Goal: Complete application form: Complete application form

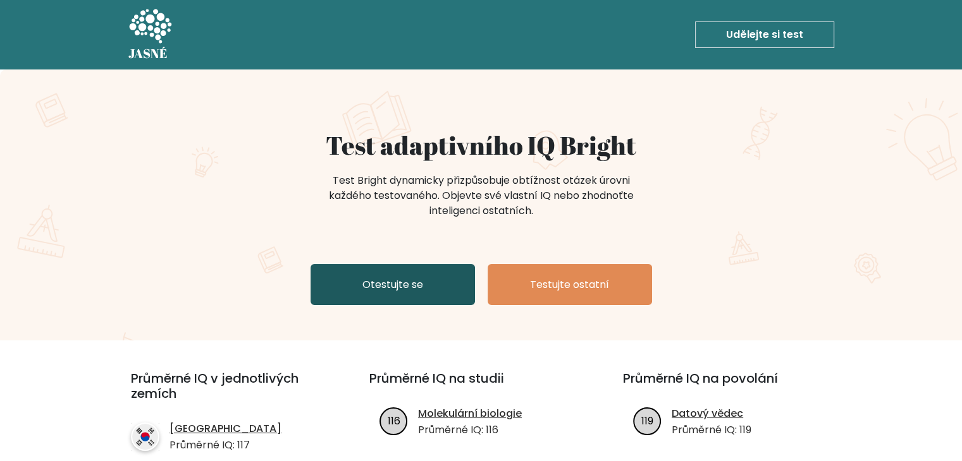
click at [393, 288] on font "Otestujte se" at bounding box center [392, 285] width 61 height 15
click at [448, 286] on link "Otestujte se" at bounding box center [392, 284] width 164 height 41
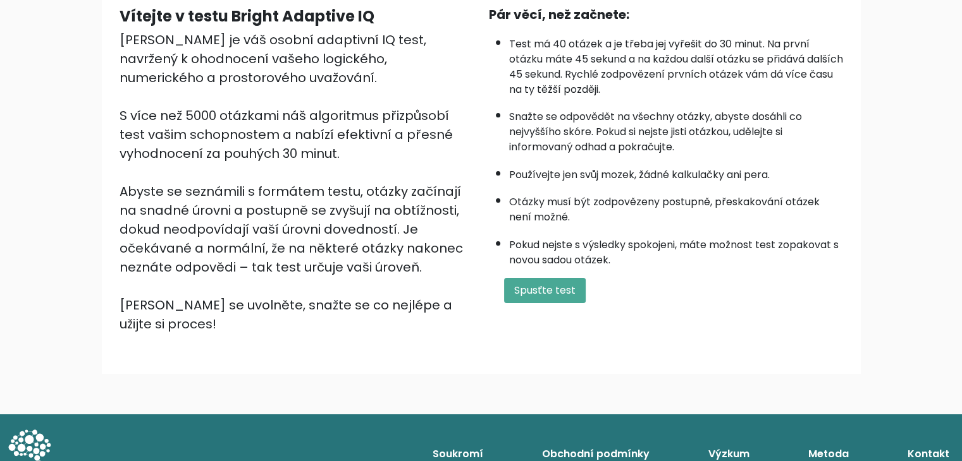
scroll to position [126, 0]
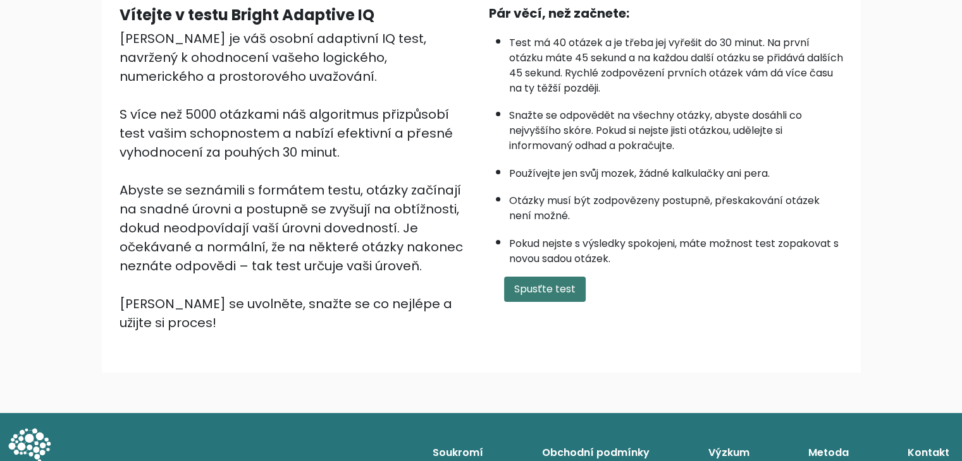
click at [571, 285] on font "Spusťte test" at bounding box center [544, 289] width 61 height 15
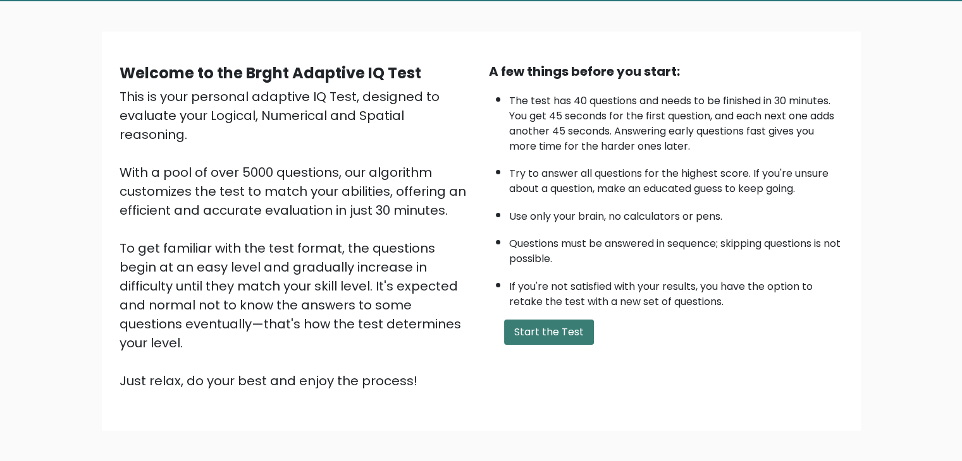
scroll to position [118, 0]
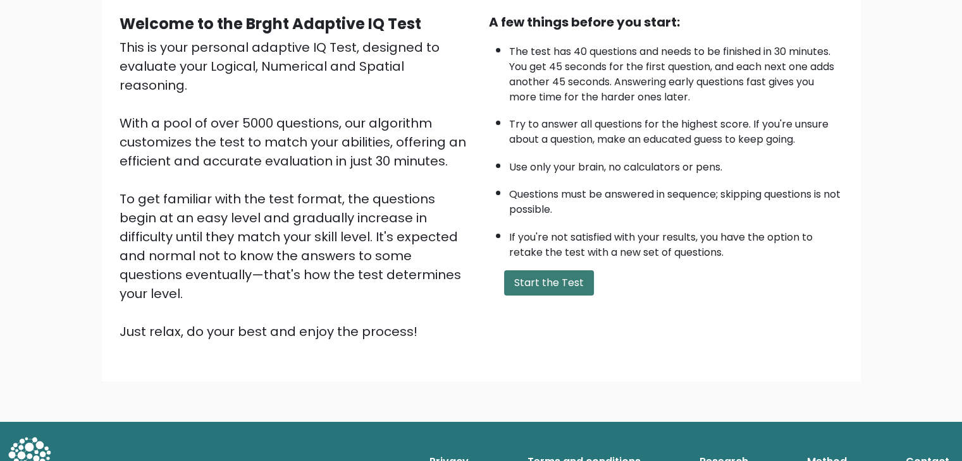
click at [554, 276] on button "Start the Test" at bounding box center [549, 283] width 90 height 25
click at [559, 287] on button "Start the Test" at bounding box center [549, 283] width 90 height 25
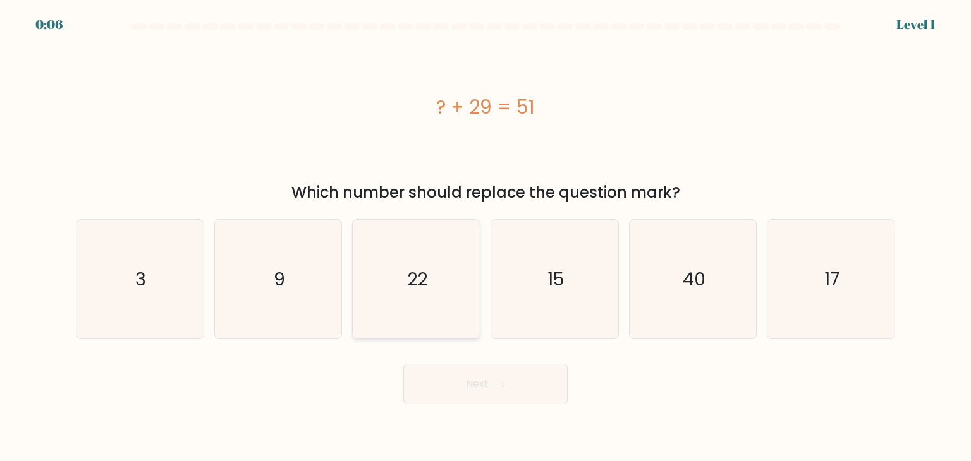
click at [454, 266] on icon "22" at bounding box center [416, 279] width 119 height 119
click at [486, 237] on input "c. 22" at bounding box center [486, 234] width 1 height 6
radio input "true"
click at [489, 382] on button "Next" at bounding box center [485, 384] width 164 height 40
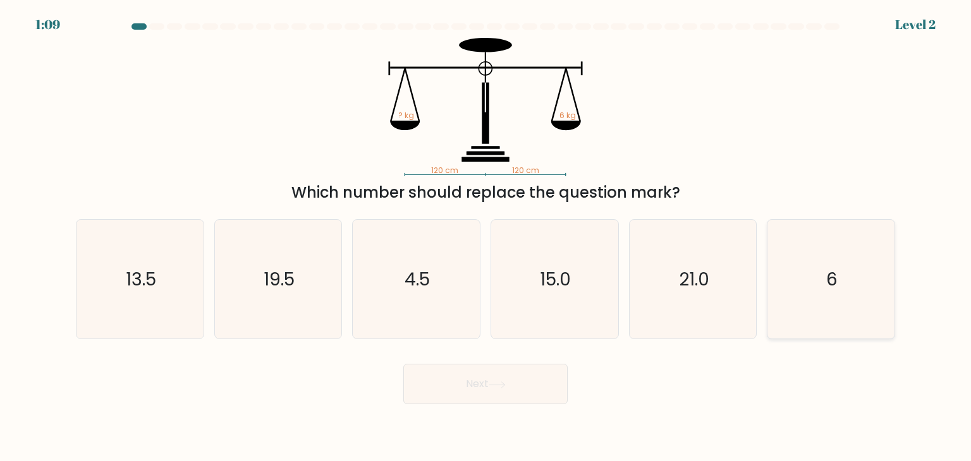
click at [870, 271] on icon "6" at bounding box center [830, 279] width 119 height 119
click at [486, 237] on input "f. 6" at bounding box center [486, 234] width 1 height 6
radio input "true"
click at [496, 384] on icon at bounding box center [497, 385] width 17 height 7
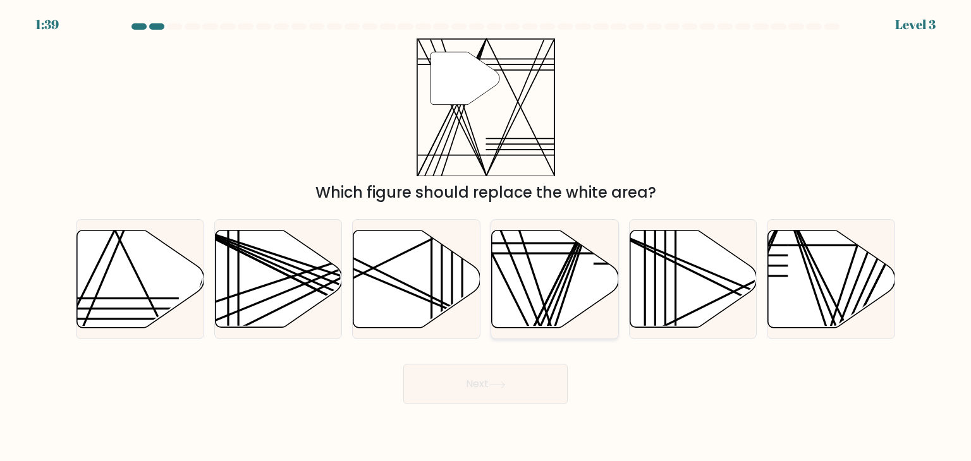
click at [534, 292] on icon at bounding box center [555, 279] width 127 height 97
click at [486, 237] on input "d." at bounding box center [486, 234] width 1 height 6
radio input "true"
click at [498, 377] on button "Next" at bounding box center [485, 384] width 164 height 40
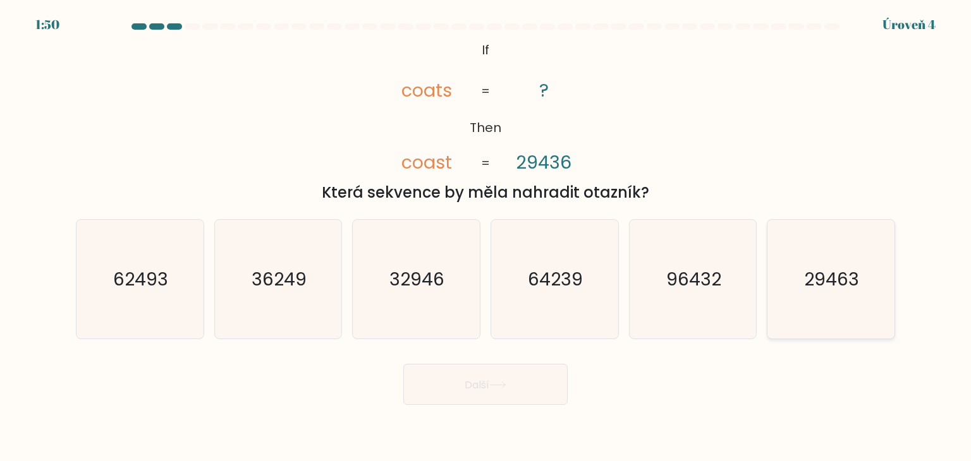
click at [824, 281] on text "29463" at bounding box center [832, 279] width 55 height 25
click at [486, 237] on input "F. 29463" at bounding box center [486, 234] width 1 height 6
radio input "true"
click at [504, 385] on icon at bounding box center [497, 385] width 17 height 7
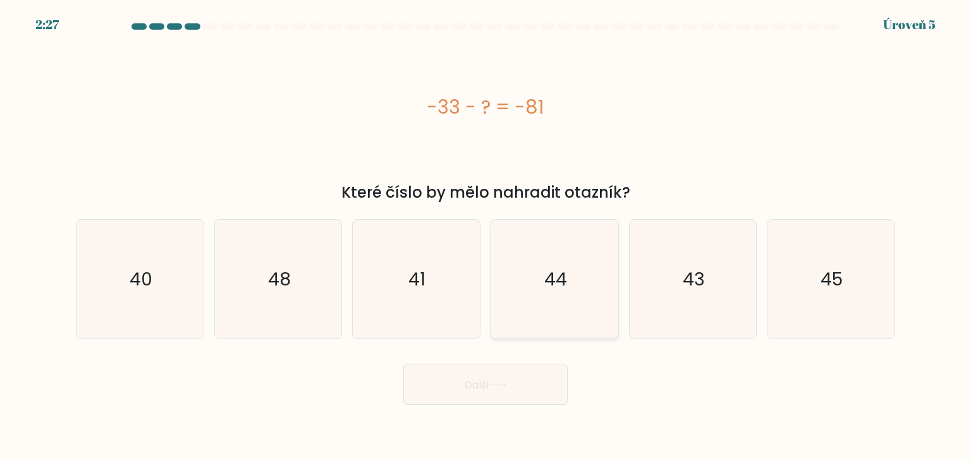
click at [571, 315] on icon "44" at bounding box center [554, 279] width 119 height 119
click at [486, 237] on input "d. 44" at bounding box center [486, 234] width 1 height 6
radio input "true"
click at [507, 399] on button "Další" at bounding box center [485, 384] width 164 height 41
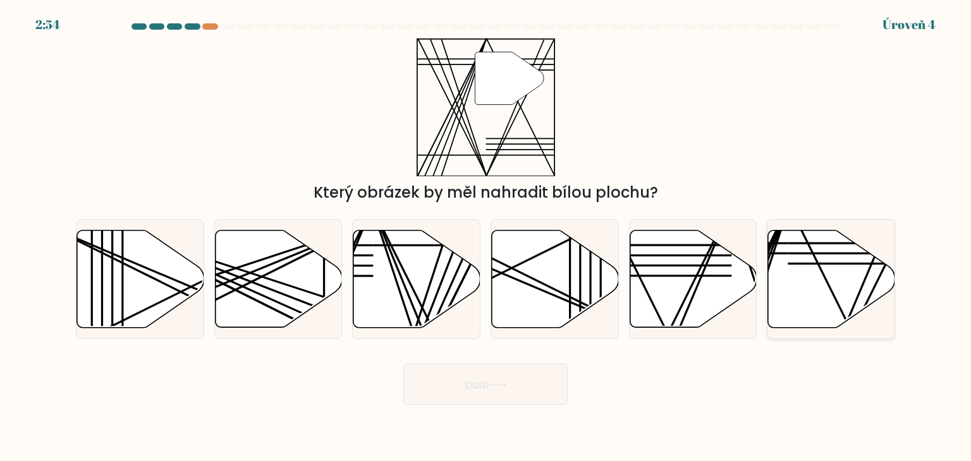
click at [843, 290] on icon at bounding box center [831, 279] width 127 height 97
click at [486, 237] on input "F." at bounding box center [486, 234] width 1 height 6
radio input "true"
click at [511, 386] on button "Další" at bounding box center [485, 384] width 164 height 41
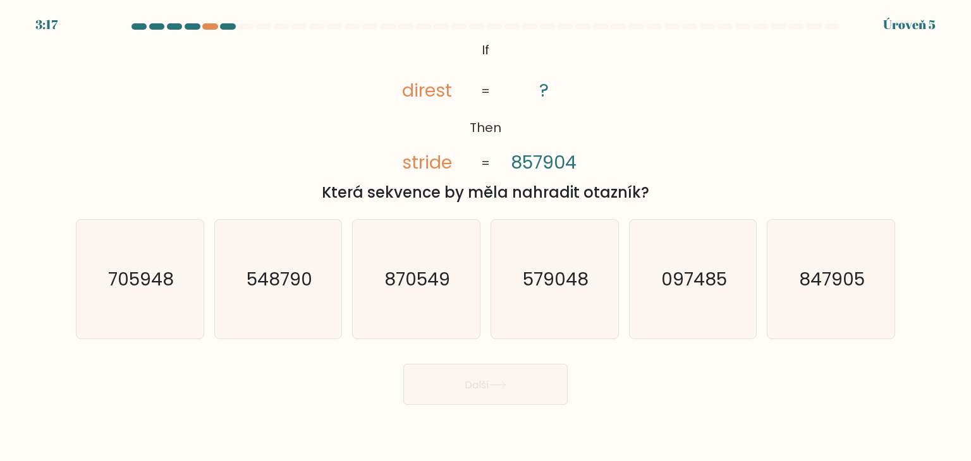
click at [886, 135] on div "@import url('https://fonts.googleapis.com/css?family=Abril+Fatface:400,100,100i…" at bounding box center [485, 121] width 834 height 166
click at [579, 285] on text "579048" at bounding box center [556, 279] width 66 height 25
click at [486, 237] on input "d. 579048" at bounding box center [486, 234] width 1 height 6
radio input "true"
drag, startPoint x: 520, startPoint y: 377, endPoint x: 516, endPoint y: 370, distance: 7.6
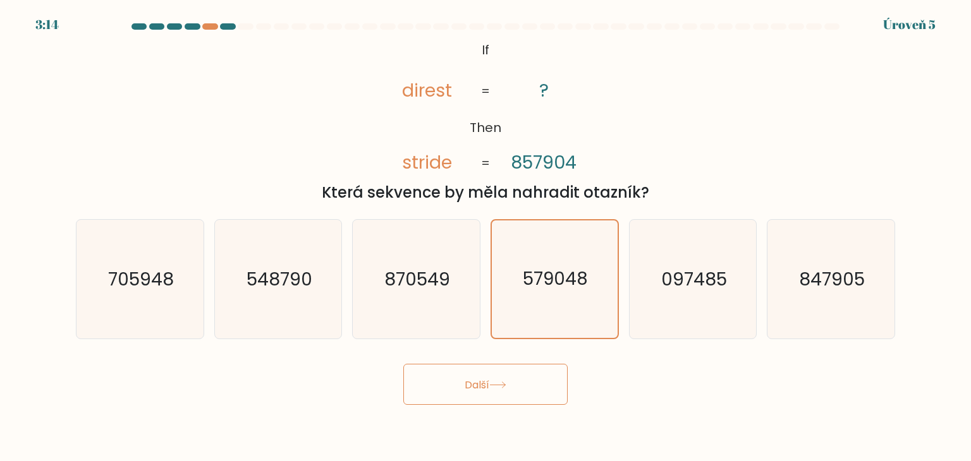
click at [518, 374] on button "Další" at bounding box center [485, 384] width 164 height 41
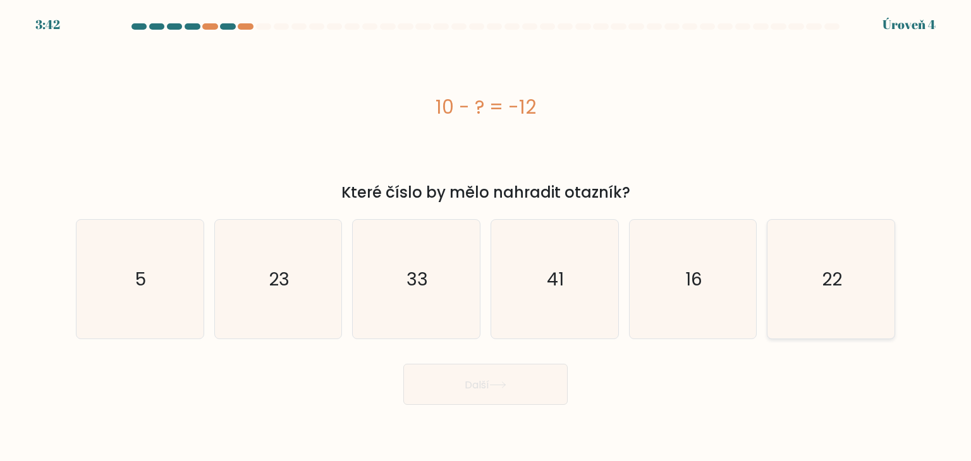
click at [814, 276] on icon "22" at bounding box center [830, 279] width 119 height 119
click at [486, 237] on input "F. 22" at bounding box center [486, 234] width 1 height 6
radio input "true"
click at [459, 396] on button "Další" at bounding box center [485, 384] width 164 height 41
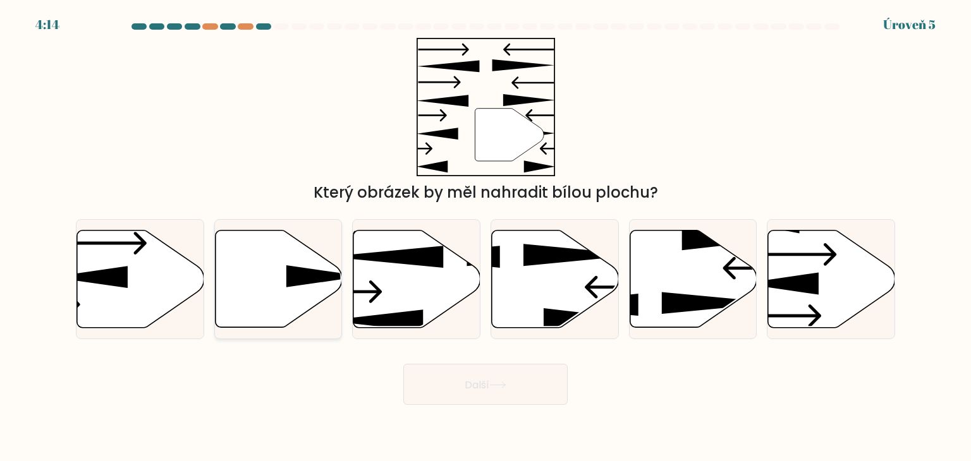
click at [329, 283] on icon at bounding box center [278, 279] width 127 height 97
click at [486, 237] on input "b." at bounding box center [486, 234] width 1 height 6
radio input "true"
click at [468, 402] on button "Další" at bounding box center [485, 384] width 164 height 41
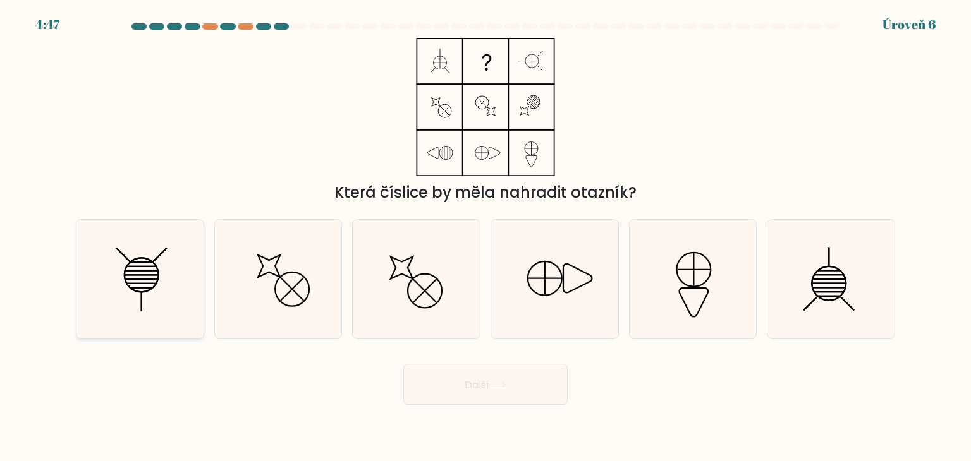
click at [140, 279] on line at bounding box center [141, 279] width 33 height 0
click at [486, 237] on input "A." at bounding box center [486, 234] width 1 height 6
radio input "true"
click at [533, 398] on button "Další" at bounding box center [485, 384] width 164 height 41
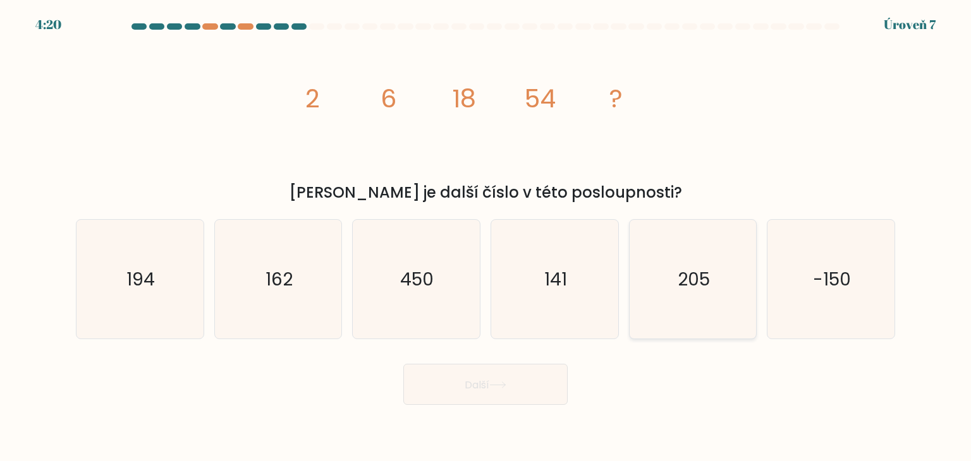
click at [688, 283] on text "205" at bounding box center [694, 279] width 32 height 25
click at [486, 237] on input "a. 205" at bounding box center [486, 234] width 1 height 6
radio input "true"
click at [502, 395] on button "Další" at bounding box center [485, 384] width 164 height 41
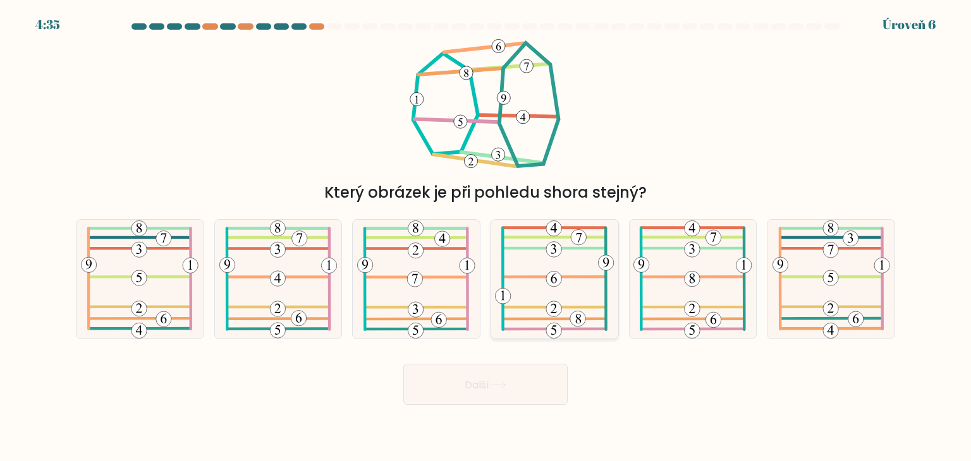
click at [545, 309] on icon at bounding box center [554, 279] width 119 height 119
click at [486, 237] on input "d." at bounding box center [486, 234] width 1 height 6
radio input "true"
click at [539, 386] on button "Další" at bounding box center [485, 384] width 164 height 41
click at [493, 385] on icon at bounding box center [497, 385] width 17 height 7
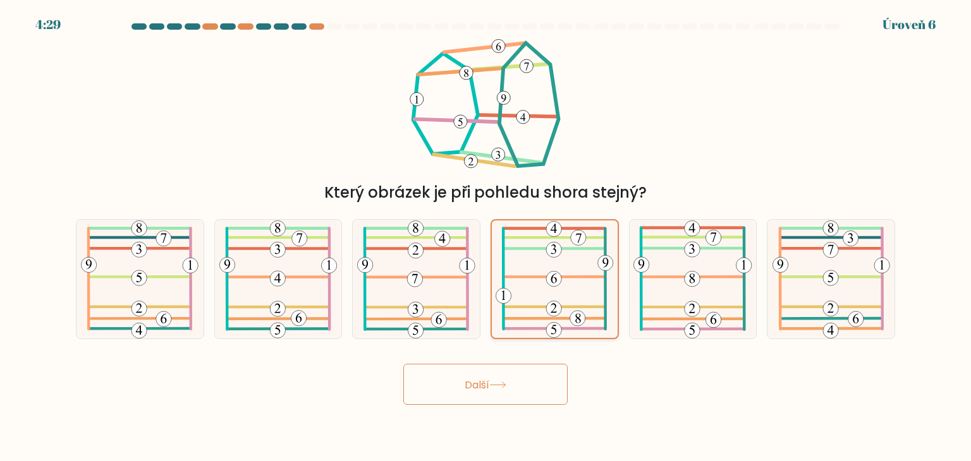
click at [538, 278] on 386 at bounding box center [554, 278] width 102 height 0
click at [486, 237] on input "d." at bounding box center [486, 234] width 1 height 6
click at [663, 254] on icon at bounding box center [692, 279] width 119 height 119
click at [486, 237] on input "a." at bounding box center [486, 234] width 1 height 6
radio input "true"
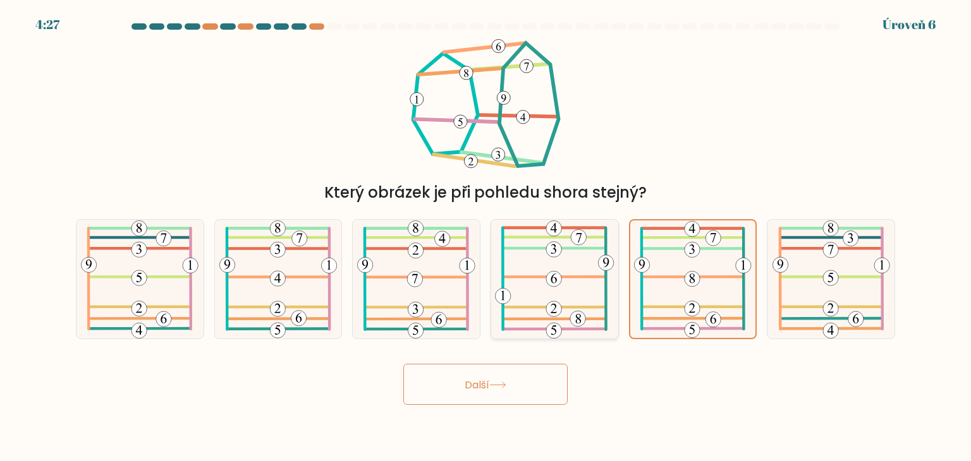
click at [583, 262] on icon at bounding box center [554, 279] width 119 height 119
click at [486, 237] on input "d." at bounding box center [486, 234] width 1 height 6
radio input "true"
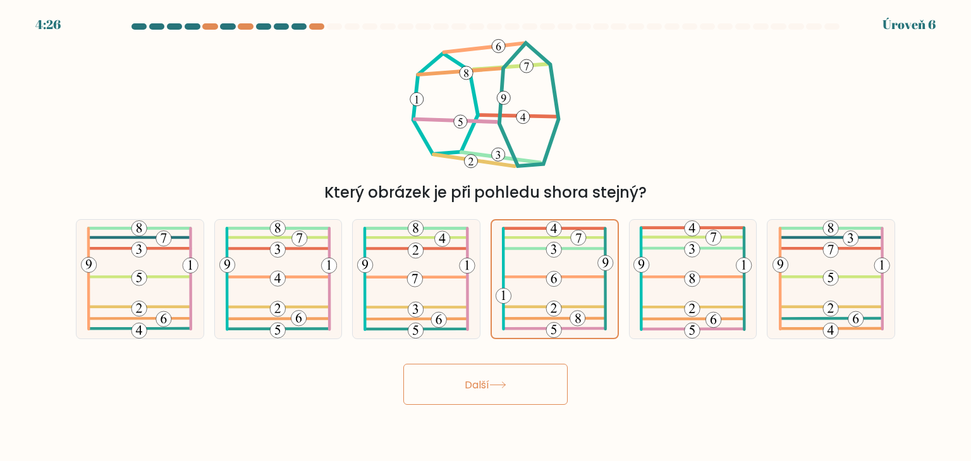
click at [523, 385] on button "Další" at bounding box center [485, 384] width 164 height 41
click at [505, 380] on button "Další" at bounding box center [485, 384] width 164 height 41
click at [548, 273] on icon at bounding box center [555, 280] width 118 height 118
click at [486, 237] on input "d." at bounding box center [486, 234] width 1 height 6
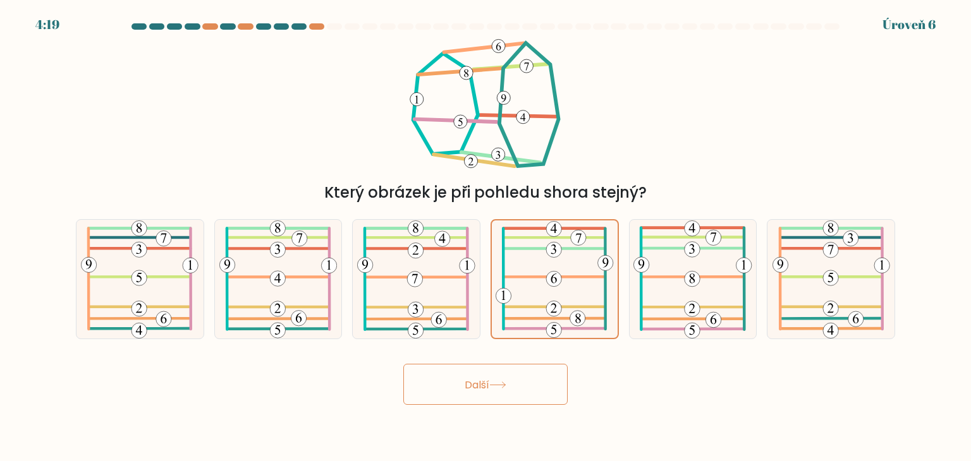
click at [480, 393] on button "Další" at bounding box center [485, 384] width 164 height 41
click at [480, 390] on font "Další" at bounding box center [477, 384] width 25 height 15
click at [475, 388] on font "Další" at bounding box center [477, 384] width 25 height 15
click at [559, 290] on icon at bounding box center [555, 280] width 118 height 118
click at [486, 237] on input "d." at bounding box center [486, 234] width 1 height 6
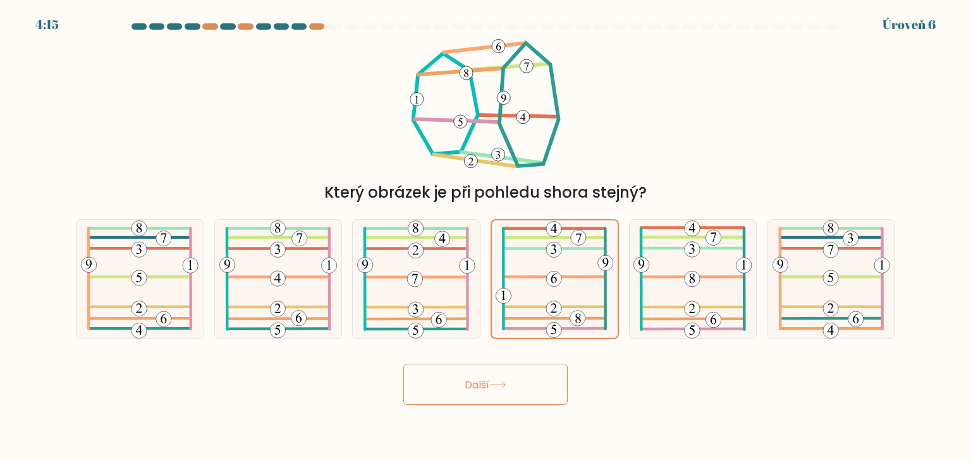
click at [487, 382] on font "Další" at bounding box center [477, 384] width 25 height 15
click at [489, 380] on font "Další" at bounding box center [477, 384] width 25 height 15
click at [489, 379] on font "Další" at bounding box center [477, 384] width 25 height 15
click at [566, 283] on icon at bounding box center [555, 280] width 118 height 118
click at [486, 237] on input "d." at bounding box center [486, 234] width 1 height 6
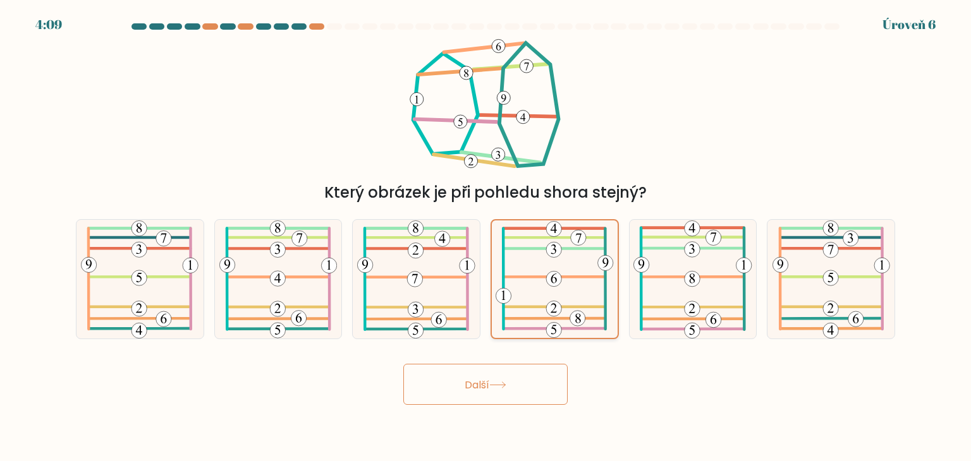
click at [555, 317] on 446 at bounding box center [553, 309] width 15 height 15
click at [486, 237] on input "d." at bounding box center [486, 234] width 1 height 6
click at [501, 379] on button "Další" at bounding box center [485, 384] width 164 height 41
click at [510, 381] on button "Další" at bounding box center [485, 384] width 164 height 41
click at [437, 262] on icon at bounding box center [416, 279] width 118 height 119
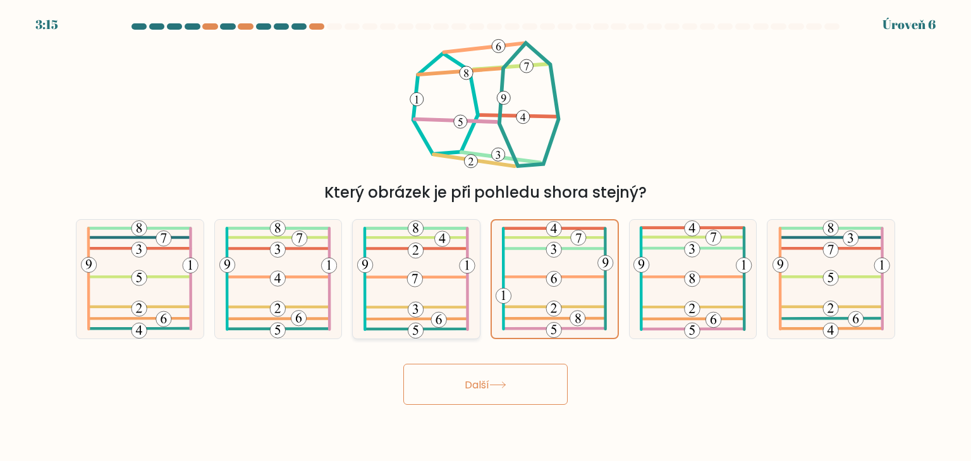
click at [486, 237] on input "C." at bounding box center [486, 234] width 1 height 6
radio input "true"
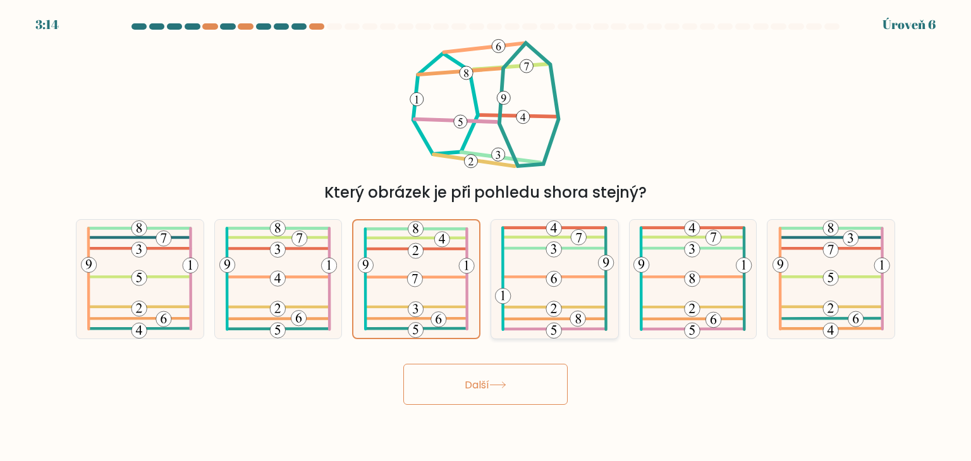
click at [543, 261] on icon at bounding box center [554, 279] width 119 height 119
click at [486, 237] on input "d." at bounding box center [486, 234] width 1 height 6
radio input "true"
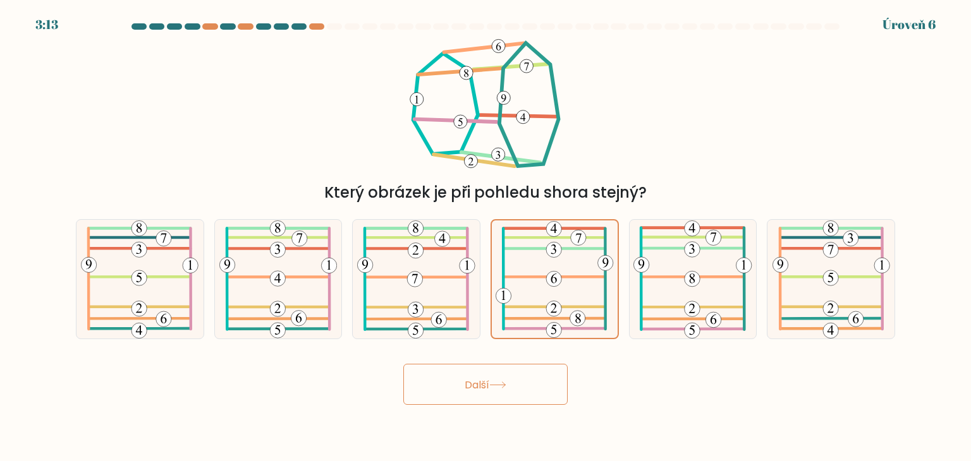
click at [522, 393] on button "Další" at bounding box center [485, 384] width 164 height 41
click at [521, 394] on button "Další" at bounding box center [485, 384] width 164 height 41
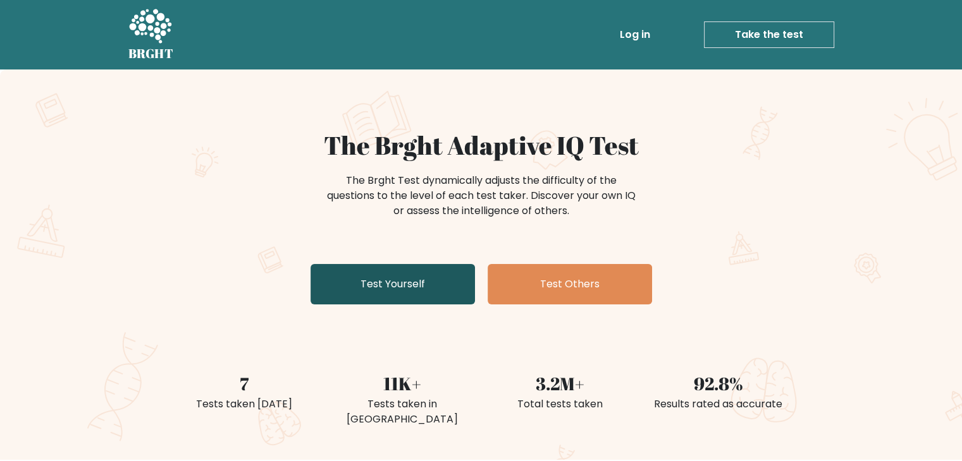
click at [410, 283] on link "Test Yourself" at bounding box center [392, 284] width 164 height 40
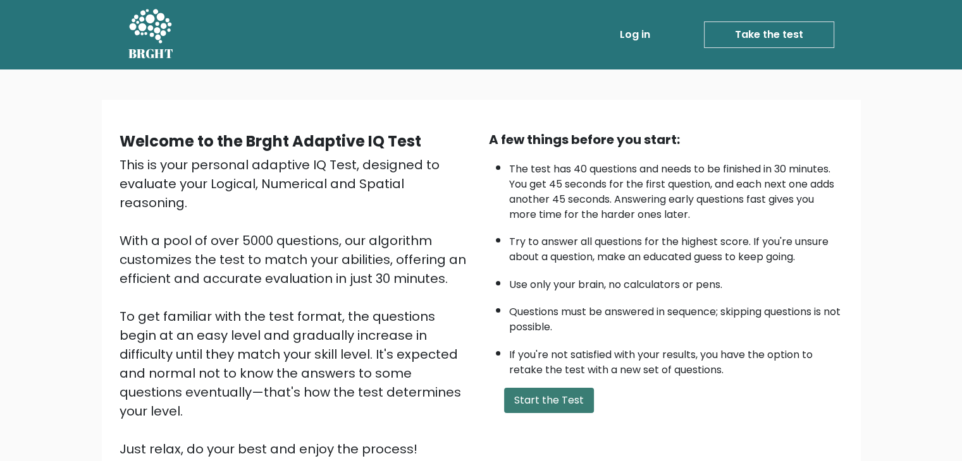
click at [554, 396] on button "Start the Test" at bounding box center [549, 400] width 90 height 25
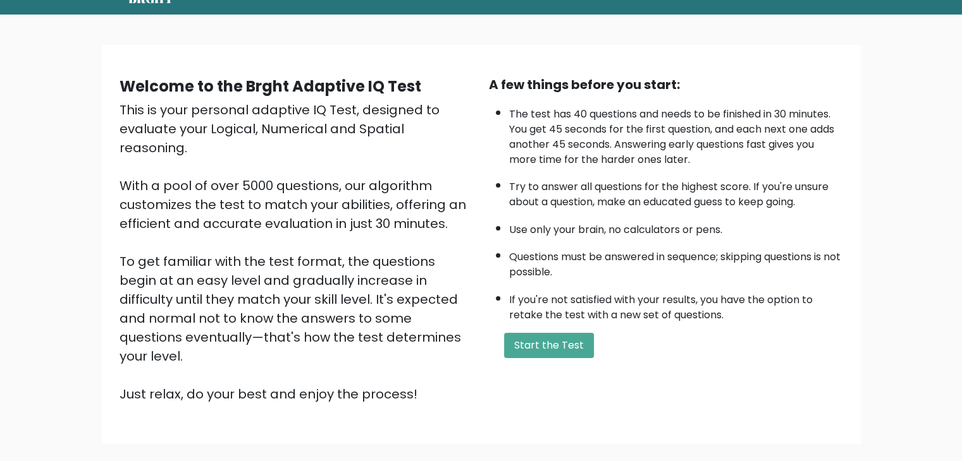
scroll to position [118, 0]
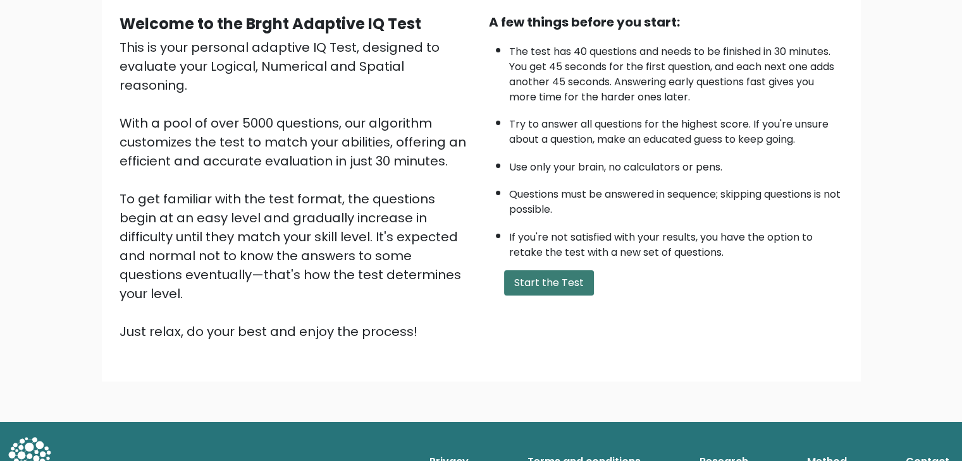
click at [563, 284] on button "Start the Test" at bounding box center [549, 283] width 90 height 25
click at [562, 278] on button "Start the Test" at bounding box center [549, 283] width 90 height 25
click at [551, 284] on button "Start the Test" at bounding box center [549, 283] width 90 height 25
click at [552, 274] on button "Start the Test" at bounding box center [549, 283] width 90 height 25
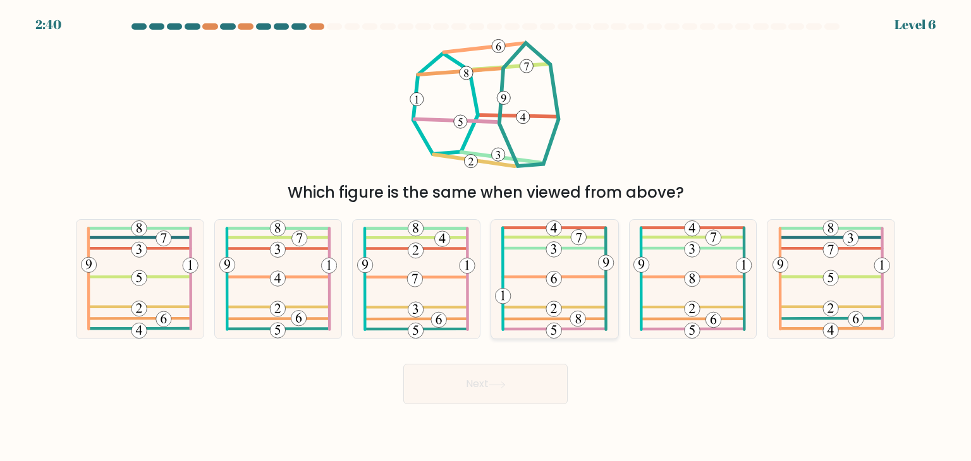
click at [543, 272] on icon at bounding box center [554, 279] width 119 height 119
click at [486, 237] on input "d." at bounding box center [486, 234] width 1 height 6
radio input "true"
click at [528, 366] on button "Next" at bounding box center [485, 384] width 164 height 40
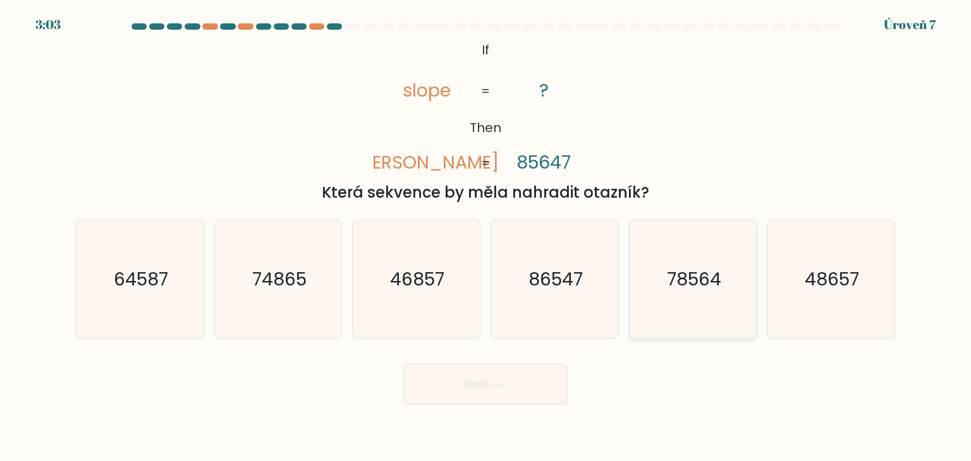
click at [719, 295] on icon "78564" at bounding box center [692, 279] width 119 height 119
click at [486, 237] on input "a. 78564" at bounding box center [486, 234] width 1 height 6
radio input "true"
click at [484, 391] on font "Další" at bounding box center [477, 384] width 25 height 15
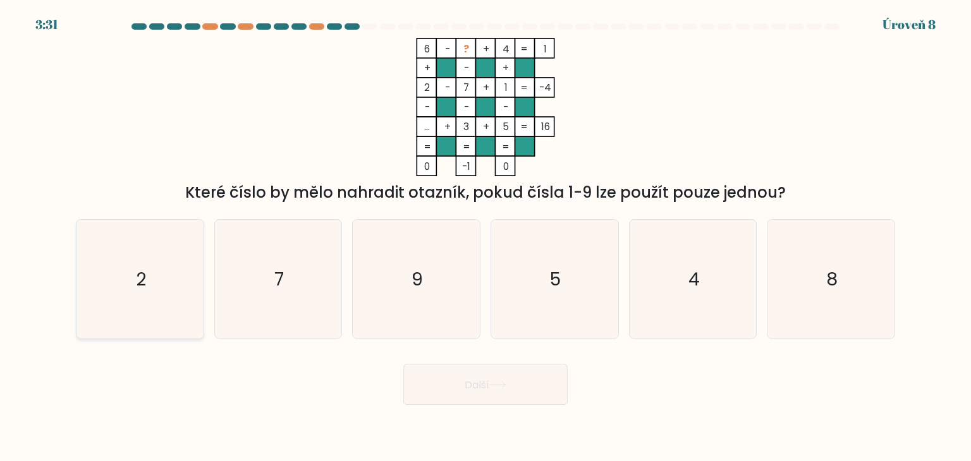
click at [174, 302] on icon "2" at bounding box center [139, 279] width 119 height 119
click at [486, 237] on input "A. 2" at bounding box center [486, 234] width 1 height 6
radio input "true"
click at [547, 381] on button "Další" at bounding box center [485, 384] width 164 height 41
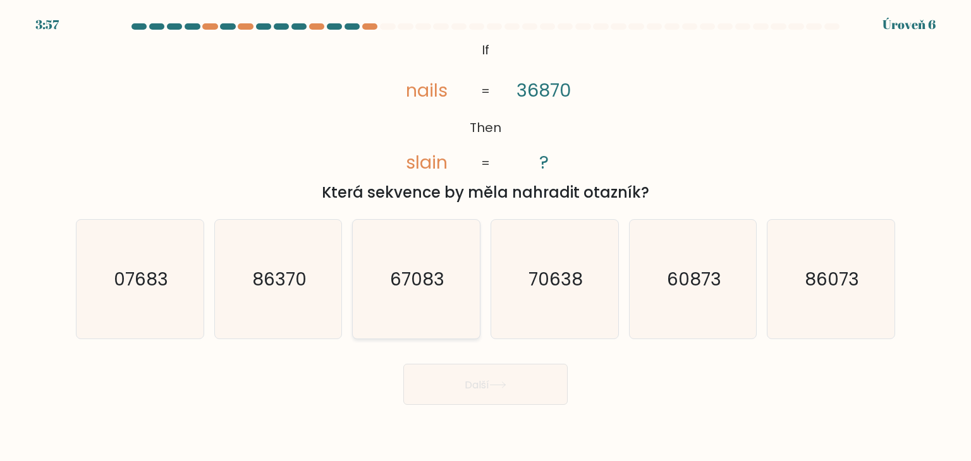
click at [410, 274] on text "67083" at bounding box center [418, 279] width 54 height 25
click at [486, 237] on input "C. 67083" at bounding box center [486, 234] width 1 height 6
radio input "true"
click at [530, 379] on button "Další" at bounding box center [485, 384] width 164 height 41
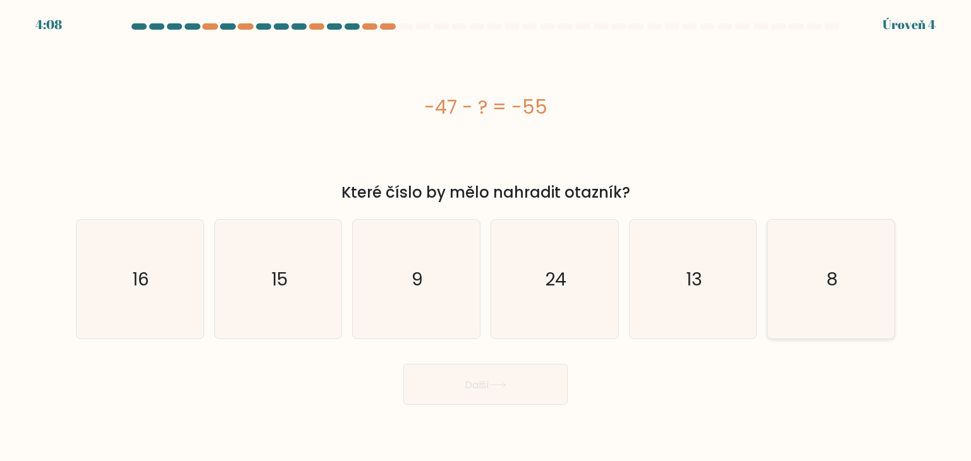
click at [871, 250] on icon "8" at bounding box center [830, 279] width 119 height 119
click at [486, 237] on input "F. 8" at bounding box center [486, 234] width 1 height 6
radio input "true"
click at [443, 392] on button "Další" at bounding box center [485, 384] width 164 height 41
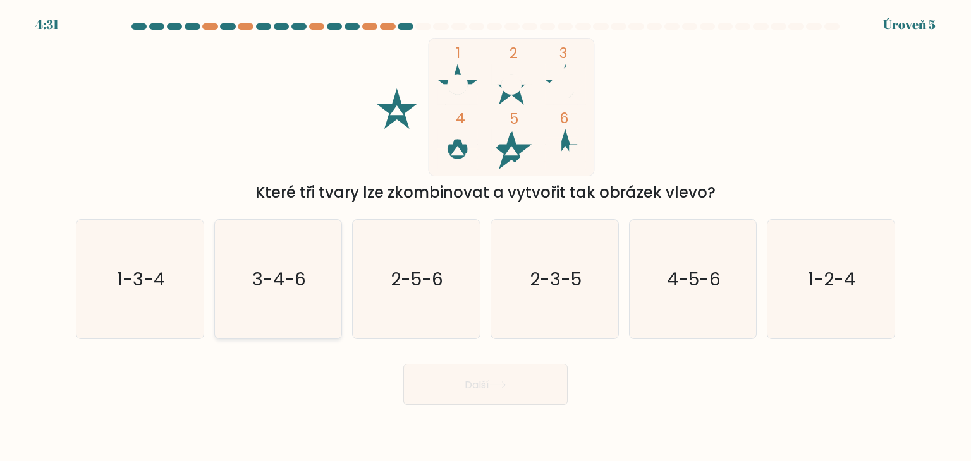
click at [298, 302] on icon "3-4-6" at bounding box center [278, 279] width 119 height 119
click at [486, 237] on input "b. 3-4-6" at bounding box center [486, 234] width 1 height 6
radio input "true"
click at [554, 388] on button "Další" at bounding box center [485, 384] width 164 height 41
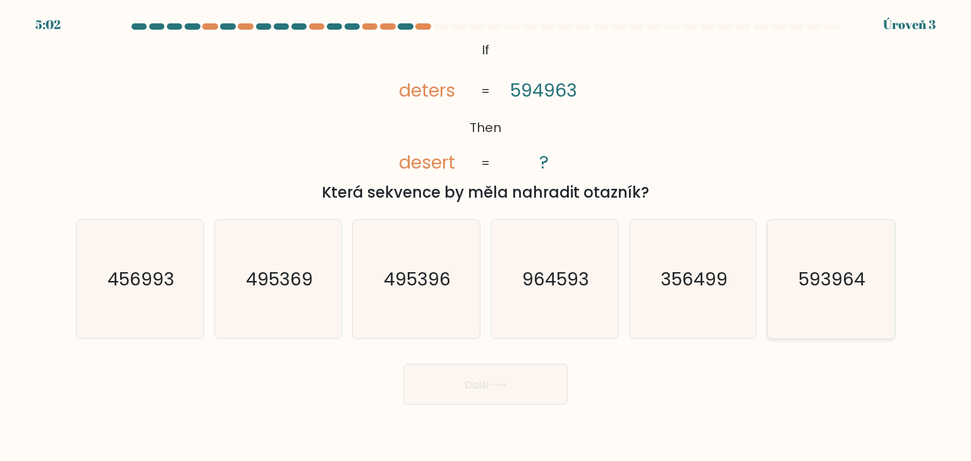
click at [852, 279] on text "593964" at bounding box center [831, 279] width 67 height 25
click at [486, 237] on input "F. 593964" at bounding box center [486, 234] width 1 height 6
radio input "true"
click at [495, 374] on button "Další" at bounding box center [485, 384] width 164 height 41
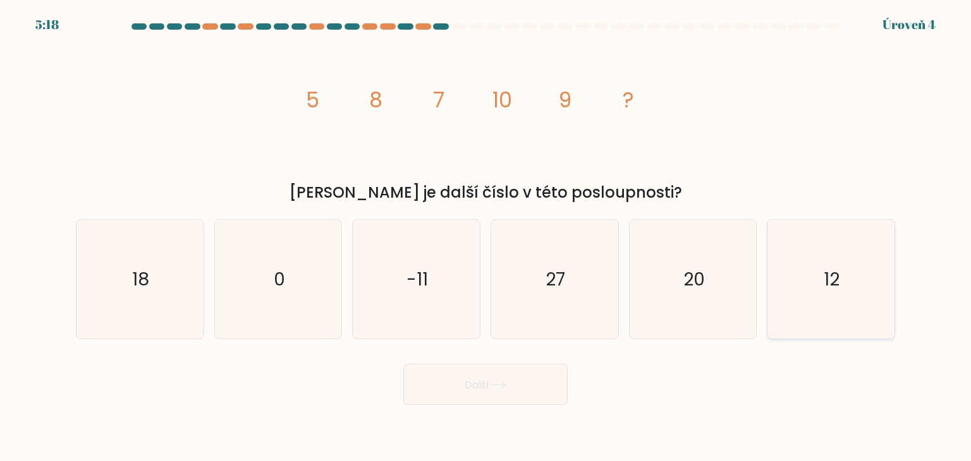
click at [870, 288] on icon "12" at bounding box center [830, 279] width 119 height 119
click at [486, 237] on input "F. 12" at bounding box center [486, 234] width 1 height 6
radio input "true"
click at [489, 387] on font "Další" at bounding box center [477, 384] width 25 height 15
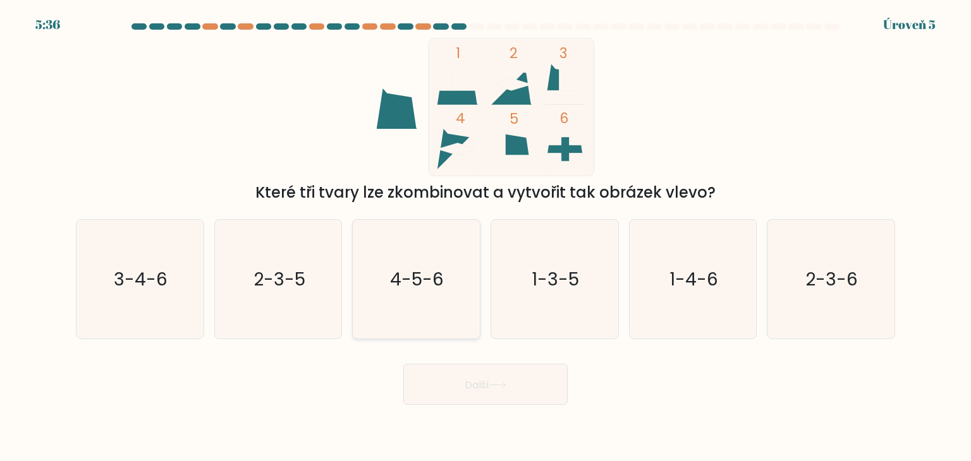
click at [410, 286] on text "4-5-6" at bounding box center [418, 279] width 54 height 25
click at [486, 237] on input "C. 4-5-6" at bounding box center [486, 234] width 1 height 6
radio input "true"
click at [485, 377] on font "Další" at bounding box center [477, 384] width 25 height 15
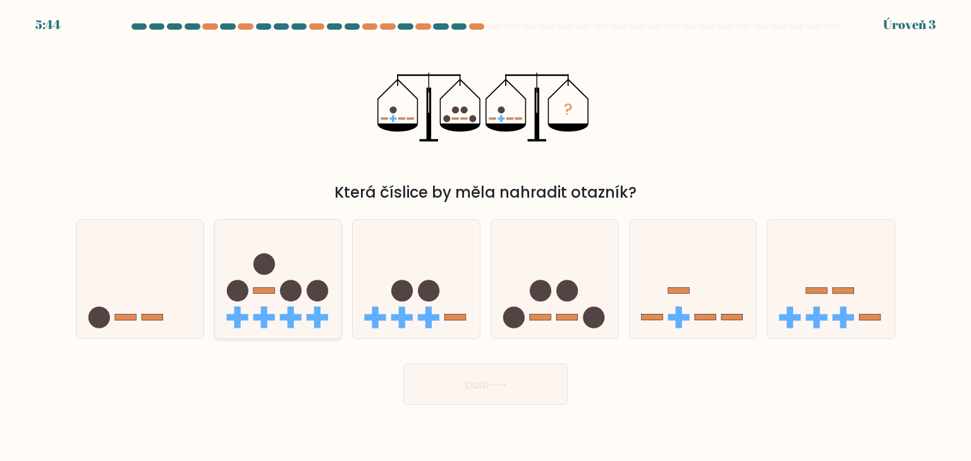
click at [286, 285] on circle at bounding box center [290, 291] width 21 height 21
click at [486, 237] on input "b." at bounding box center [486, 234] width 1 height 6
radio input "true"
click at [513, 382] on button "Další" at bounding box center [485, 384] width 164 height 41
click at [485, 388] on font "Další" at bounding box center [477, 384] width 25 height 15
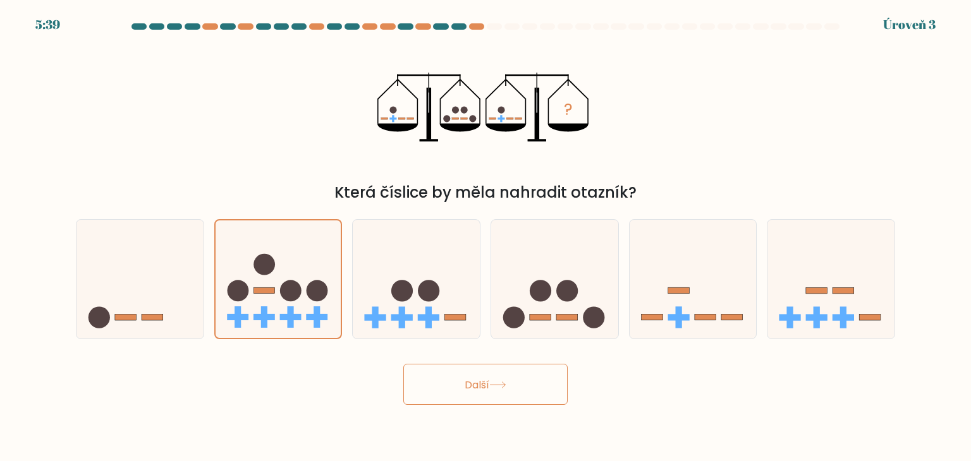
click at [485, 388] on font "Další" at bounding box center [477, 384] width 25 height 15
click at [266, 238] on icon at bounding box center [279, 280] width 126 height 104
click at [486, 237] on input "b." at bounding box center [486, 234] width 1 height 6
click at [498, 386] on icon at bounding box center [497, 385] width 17 height 7
click at [497, 386] on icon at bounding box center [497, 385] width 17 height 7
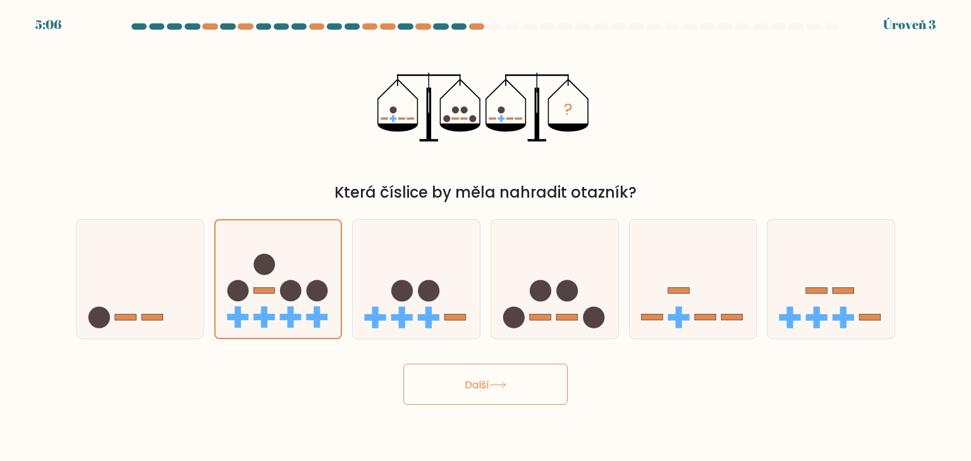
drag, startPoint x: 493, startPoint y: 384, endPoint x: 492, endPoint y: 376, distance: 7.6
click at [492, 377] on button "Další" at bounding box center [485, 384] width 164 height 41
click at [491, 370] on button "Další" at bounding box center [485, 384] width 164 height 41
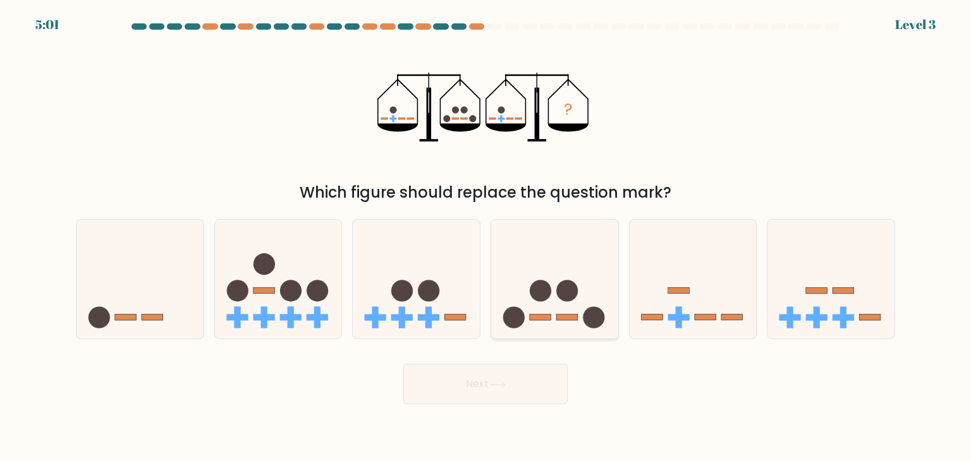
click at [564, 277] on icon at bounding box center [554, 279] width 127 height 105
click at [486, 237] on input "d." at bounding box center [486, 234] width 1 height 6
radio input "true"
click at [284, 265] on icon at bounding box center [278, 279] width 127 height 105
click at [486, 237] on input "b." at bounding box center [486, 234] width 1 height 6
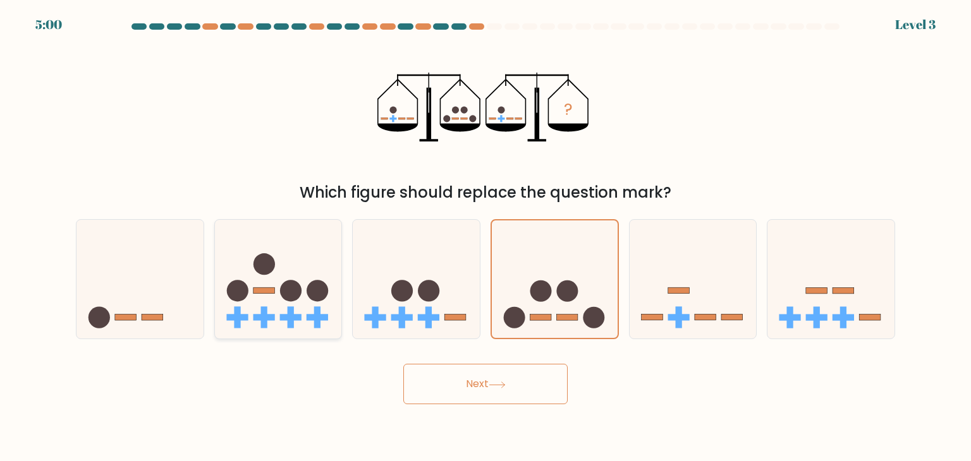
radio input "true"
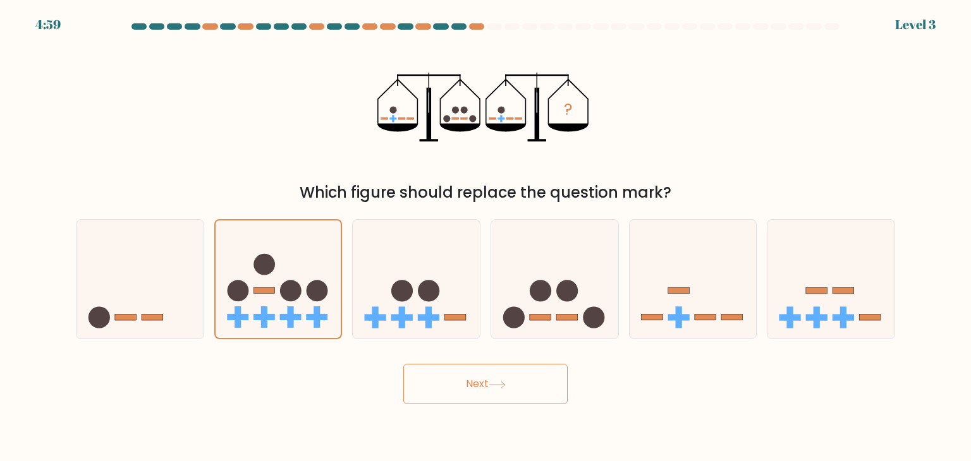
click at [460, 382] on button "Next" at bounding box center [485, 384] width 164 height 40
click at [506, 386] on icon at bounding box center [497, 385] width 17 height 7
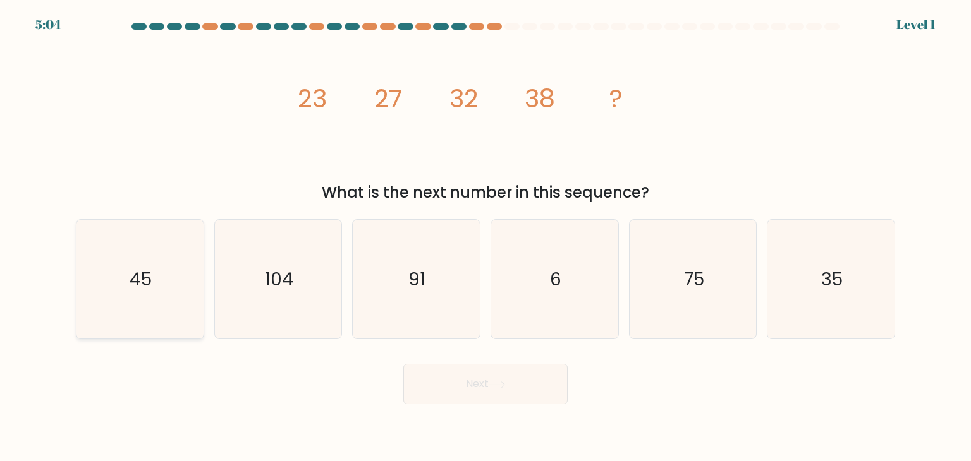
click at [154, 273] on icon "45" at bounding box center [139, 279] width 119 height 119
click at [486, 237] on input "a. 45" at bounding box center [486, 234] width 1 height 6
radio input "true"
click at [475, 389] on button "Next" at bounding box center [485, 384] width 164 height 40
click at [521, 389] on button "Next" at bounding box center [485, 384] width 164 height 40
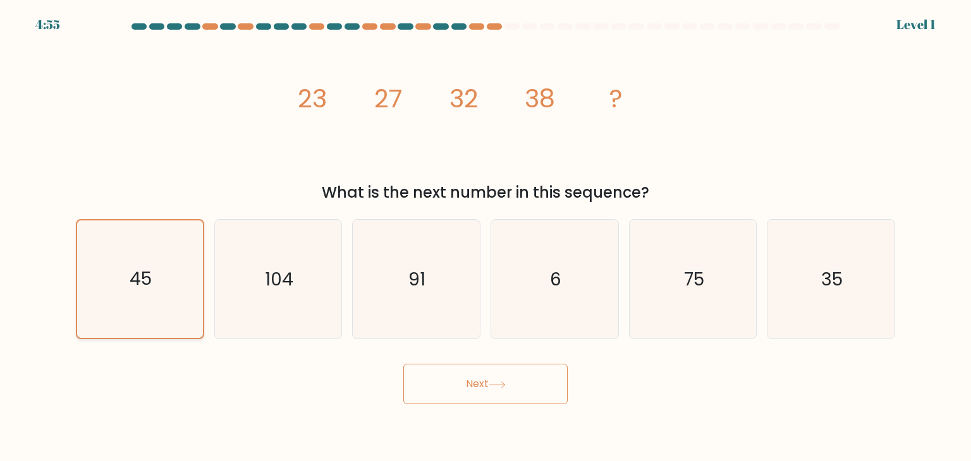
click at [180, 259] on icon "45" at bounding box center [140, 280] width 118 height 118
click at [486, 237] on input "a. 45" at bounding box center [486, 234] width 1 height 6
click at [528, 377] on button "Next" at bounding box center [485, 384] width 164 height 40
click at [126, 254] on icon "45" at bounding box center [140, 280] width 118 height 118
click at [486, 237] on input "a. 45" at bounding box center [486, 234] width 1 height 6
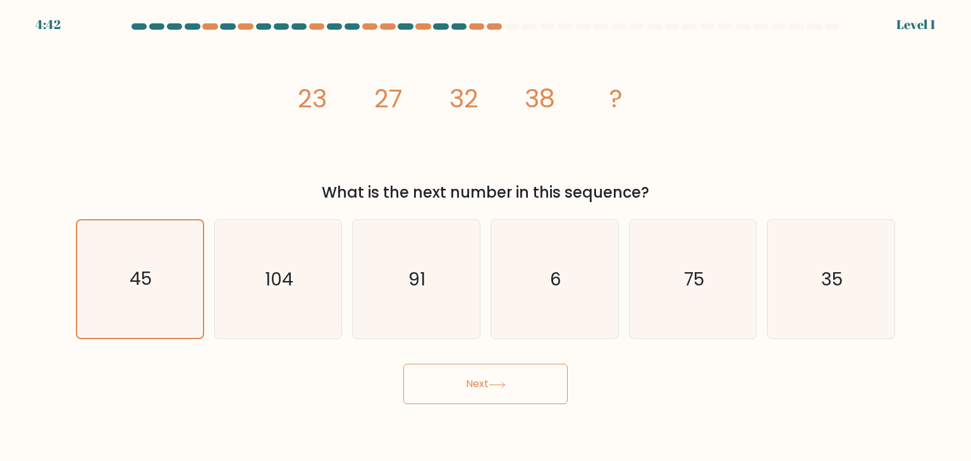
click at [925, 69] on form at bounding box center [485, 213] width 971 height 381
click at [496, 382] on icon at bounding box center [497, 385] width 17 height 7
click at [167, 267] on icon "45" at bounding box center [139, 279] width 119 height 119
click at [486, 237] on input "a. 45" at bounding box center [486, 234] width 1 height 6
radio input "true"
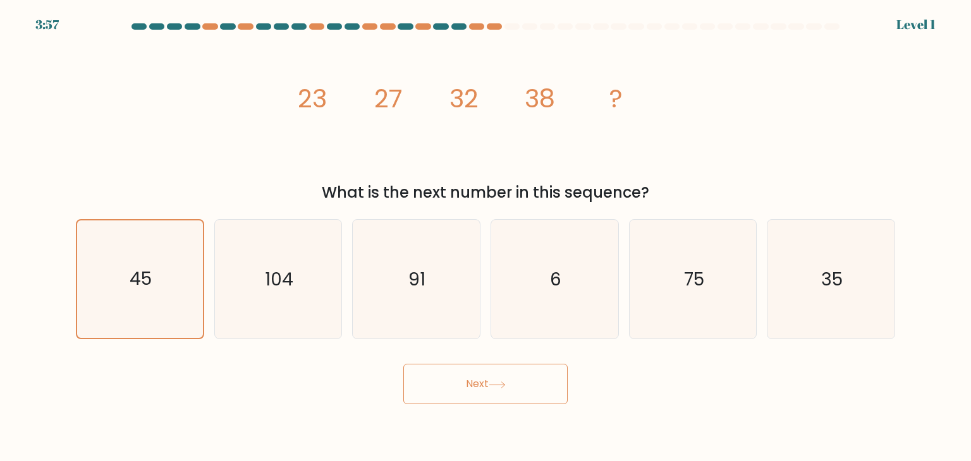
click at [492, 391] on button "Next" at bounding box center [485, 384] width 164 height 40
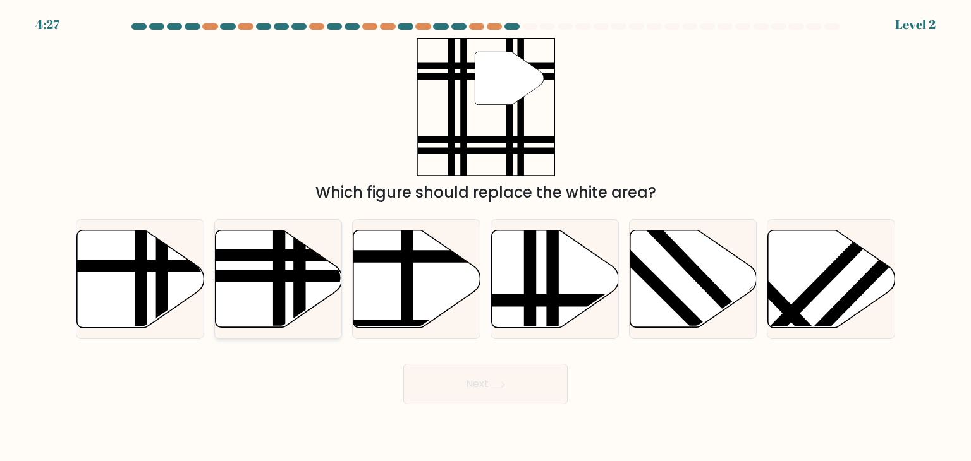
click at [220, 255] on line at bounding box center [236, 255] width 256 height 0
click at [486, 237] on input "b." at bounding box center [486, 234] width 1 height 6
radio input "true"
click at [519, 388] on button "Next" at bounding box center [485, 384] width 164 height 40
click at [503, 376] on button "Next" at bounding box center [485, 384] width 164 height 40
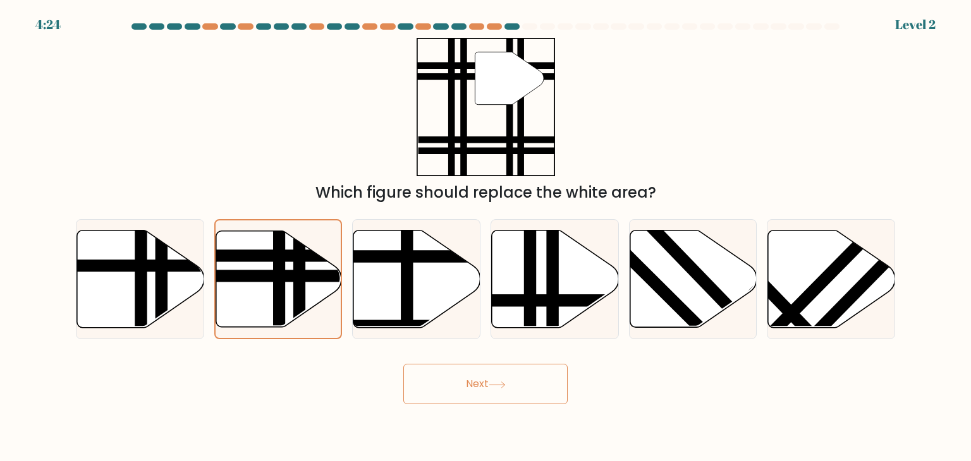
click at [503, 370] on button "Next" at bounding box center [485, 384] width 164 height 40
click at [502, 386] on icon at bounding box center [497, 385] width 17 height 7
click at [502, 383] on icon at bounding box center [497, 385] width 17 height 7
click at [501, 383] on icon at bounding box center [497, 385] width 17 height 7
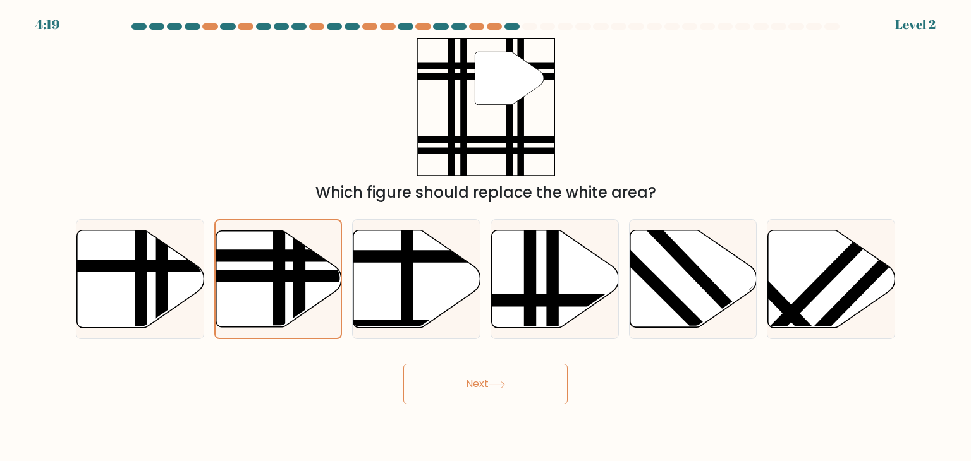
click at [493, 387] on icon at bounding box center [497, 385] width 17 height 7
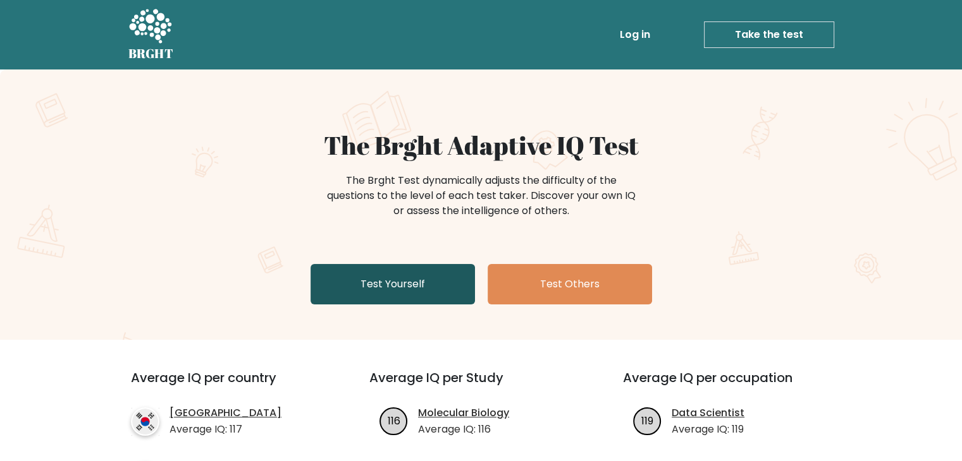
click at [415, 286] on link "Test Yourself" at bounding box center [392, 284] width 164 height 40
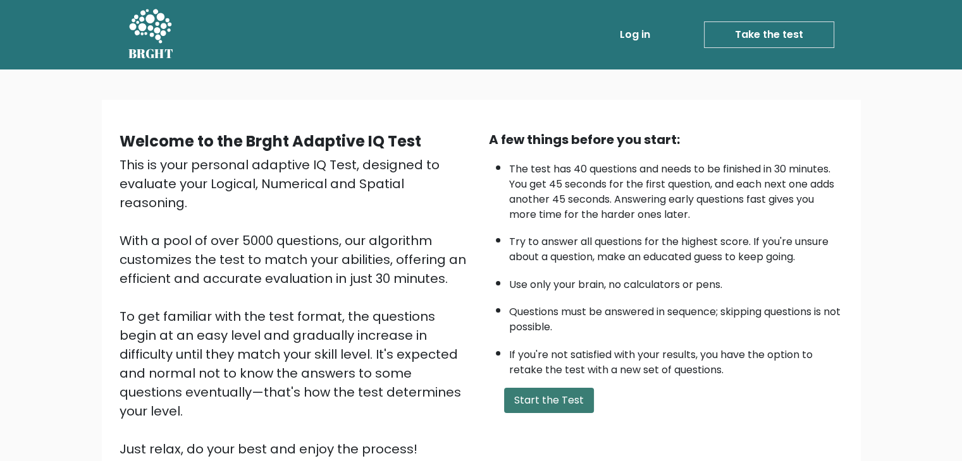
click at [549, 392] on button "Start the Test" at bounding box center [549, 400] width 90 height 25
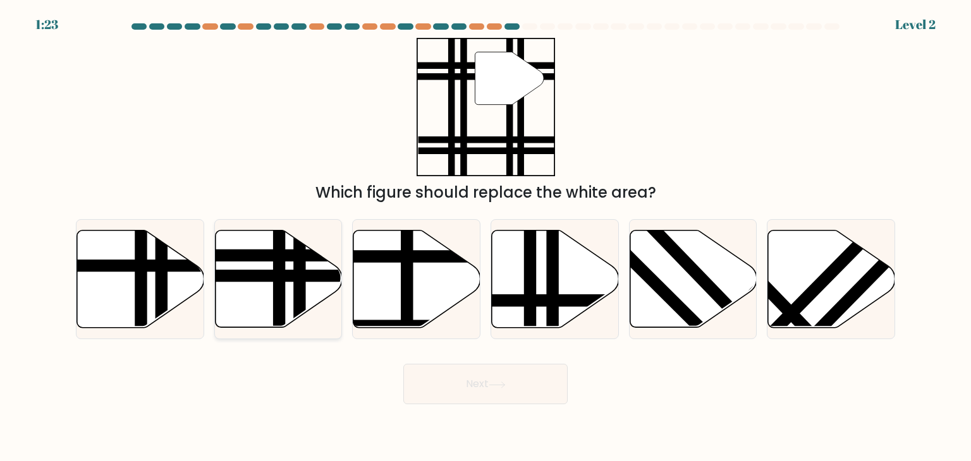
click at [255, 276] on line at bounding box center [236, 276] width 256 height 0
click at [486, 237] on input "b." at bounding box center [486, 234] width 1 height 6
radio input "true"
click at [496, 372] on button "Next" at bounding box center [485, 384] width 164 height 40
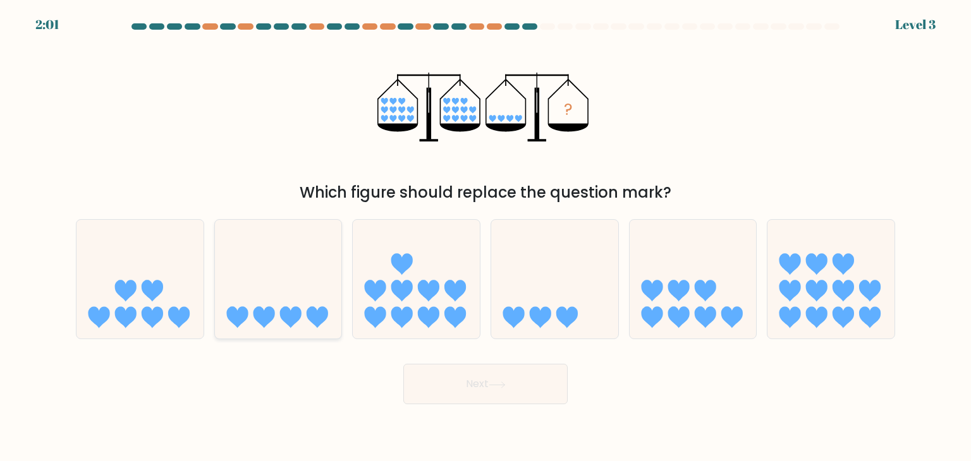
click at [285, 302] on icon at bounding box center [278, 279] width 127 height 105
click at [486, 237] on input "b." at bounding box center [486, 234] width 1 height 6
radio input "true"
click at [542, 388] on button "Next" at bounding box center [485, 384] width 164 height 40
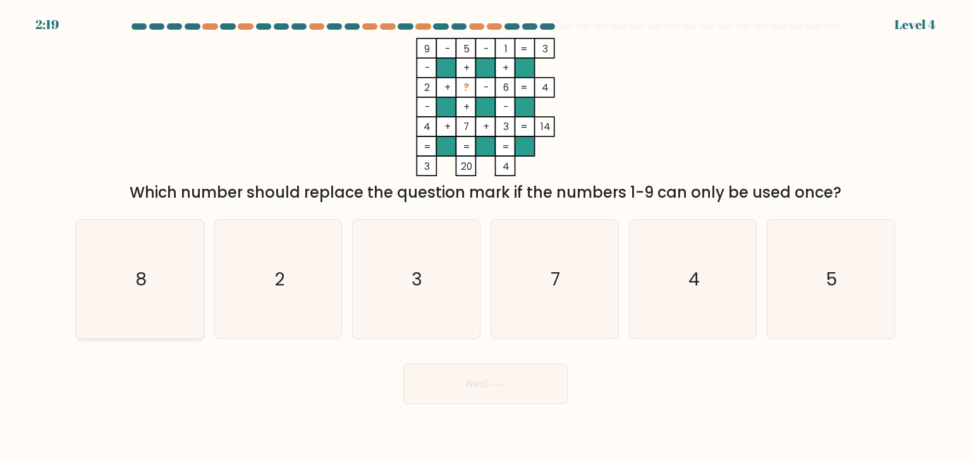
click at [180, 280] on icon "8" at bounding box center [139, 279] width 119 height 119
click at [486, 237] on input "a. 8" at bounding box center [486, 234] width 1 height 6
radio input "true"
click at [438, 381] on button "Next" at bounding box center [485, 384] width 164 height 40
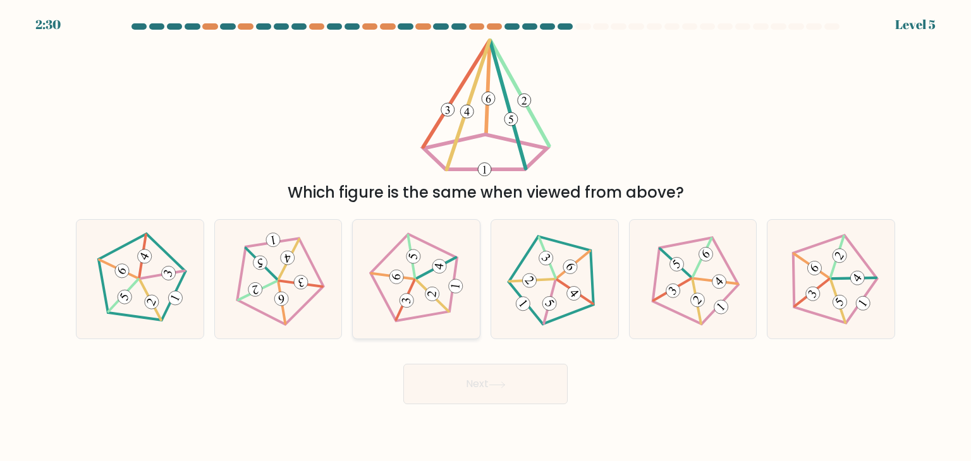
click at [425, 272] on 539 at bounding box center [436, 268] width 39 height 30
click at [486, 237] on input "c." at bounding box center [486, 234] width 1 height 6
radio input "true"
click at [498, 393] on button "Next" at bounding box center [485, 384] width 164 height 40
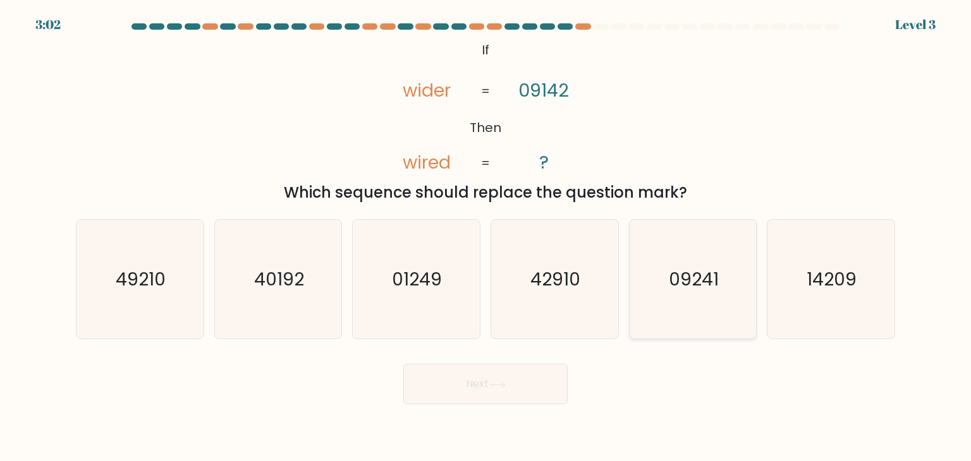
click at [683, 287] on text "09241" at bounding box center [694, 279] width 50 height 25
click at [486, 237] on input "e. 09241" at bounding box center [486, 234] width 1 height 6
radio input "true"
click at [526, 386] on button "Next" at bounding box center [485, 384] width 164 height 40
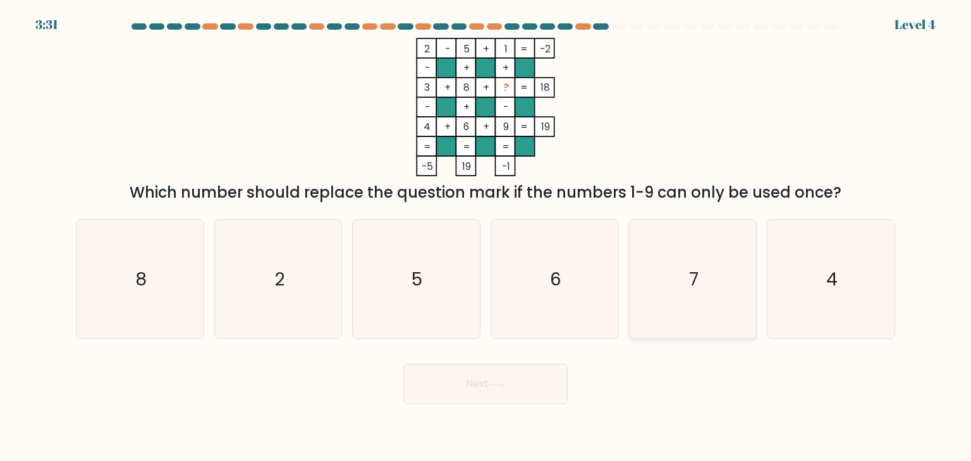
click at [721, 299] on icon "7" at bounding box center [692, 279] width 119 height 119
click at [486, 237] on input "e. 7" at bounding box center [486, 234] width 1 height 6
radio input "true"
click at [533, 382] on button "Next" at bounding box center [485, 384] width 164 height 40
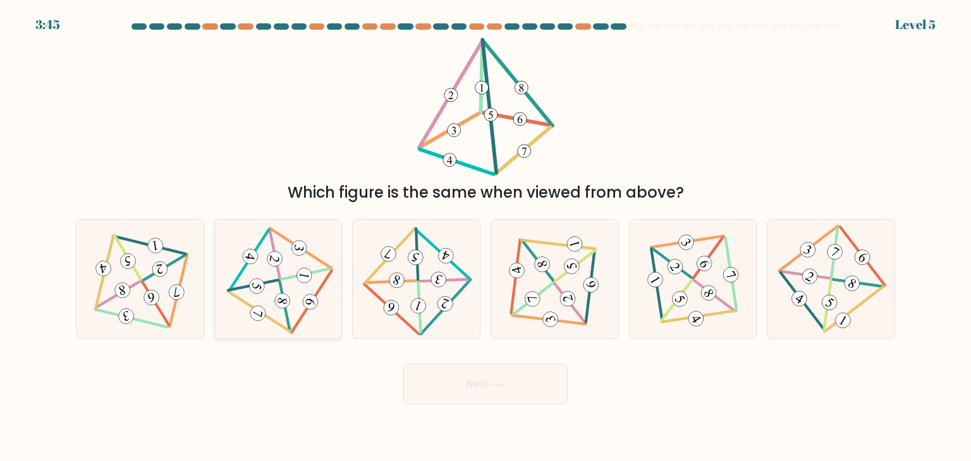
click at [293, 267] on icon at bounding box center [277, 279] width 97 height 95
click at [486, 237] on input "b." at bounding box center [486, 234] width 1 height 6
radio input "true"
click at [506, 389] on button "Next" at bounding box center [485, 384] width 164 height 40
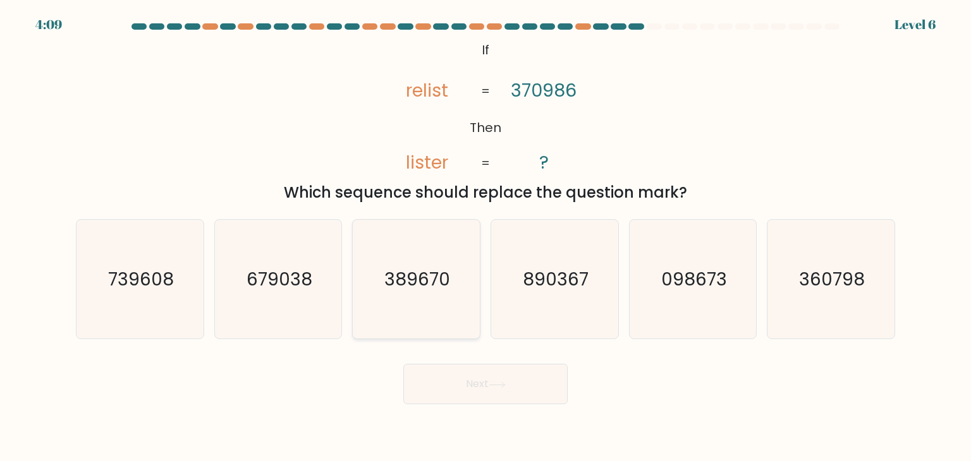
click at [382, 264] on icon "389670" at bounding box center [416, 279] width 119 height 119
click at [486, 237] on input "c. 389670" at bounding box center [486, 234] width 1 height 6
radio input "true"
click at [549, 405] on body "4:08 Level 6 If" at bounding box center [485, 230] width 971 height 461
click at [549, 386] on button "Next" at bounding box center [485, 384] width 164 height 40
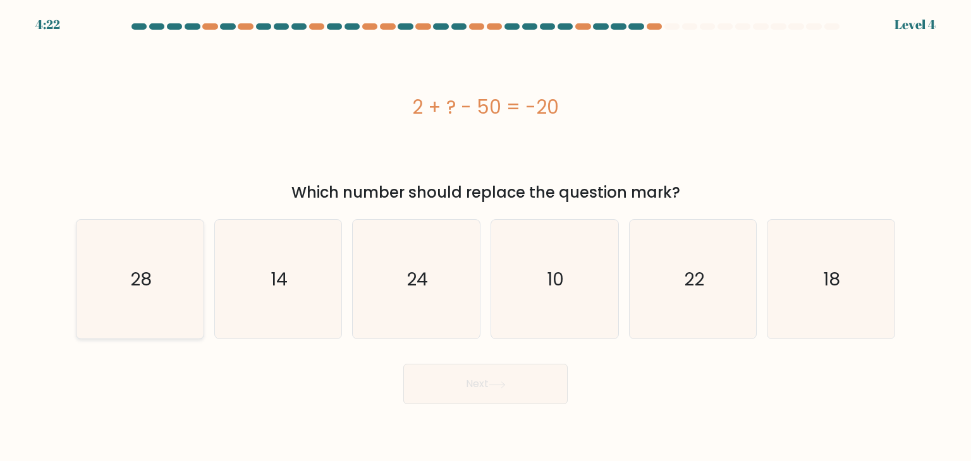
click at [101, 264] on icon "28" at bounding box center [139, 279] width 119 height 119
click at [486, 237] on input "a. 28" at bounding box center [486, 234] width 1 height 6
radio input "true"
click at [498, 392] on button "Next" at bounding box center [485, 384] width 164 height 40
click at [515, 386] on button "Next" at bounding box center [485, 384] width 164 height 40
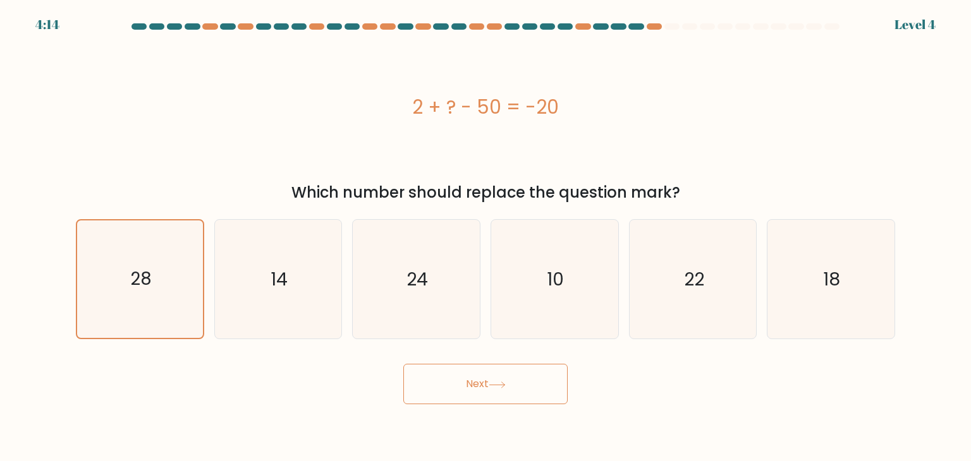
click at [511, 386] on button "Next" at bounding box center [485, 384] width 164 height 40
drag, startPoint x: 511, startPoint y: 386, endPoint x: 400, endPoint y: 355, distance: 115.5
click at [510, 385] on button "Next" at bounding box center [485, 384] width 164 height 40
click at [131, 261] on icon "28" at bounding box center [140, 280] width 118 height 118
click at [486, 237] on input "a. 28" at bounding box center [486, 234] width 1 height 6
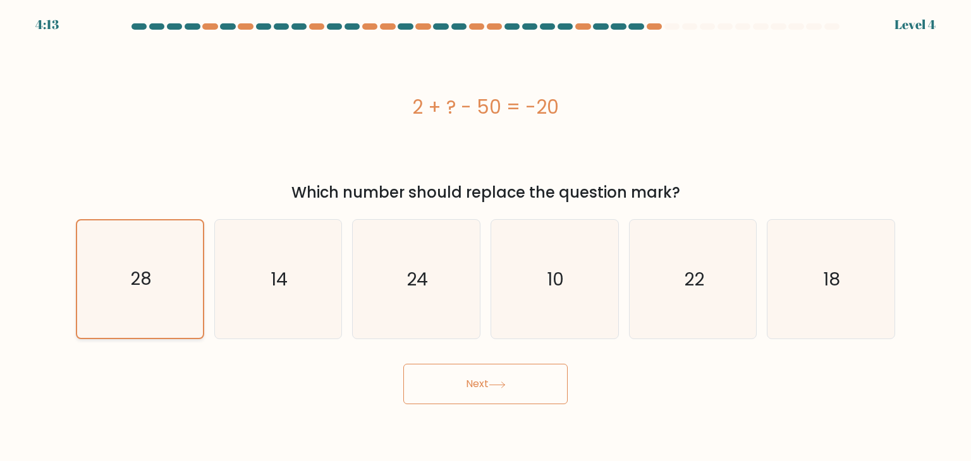
click at [131, 257] on icon "28" at bounding box center [140, 280] width 118 height 118
click at [486, 237] on input "a. 28" at bounding box center [486, 234] width 1 height 6
click at [130, 258] on icon "28" at bounding box center [140, 280] width 118 height 118
click at [486, 237] on input "a. 28" at bounding box center [486, 234] width 1 height 6
click at [505, 382] on button "Next" at bounding box center [485, 384] width 164 height 40
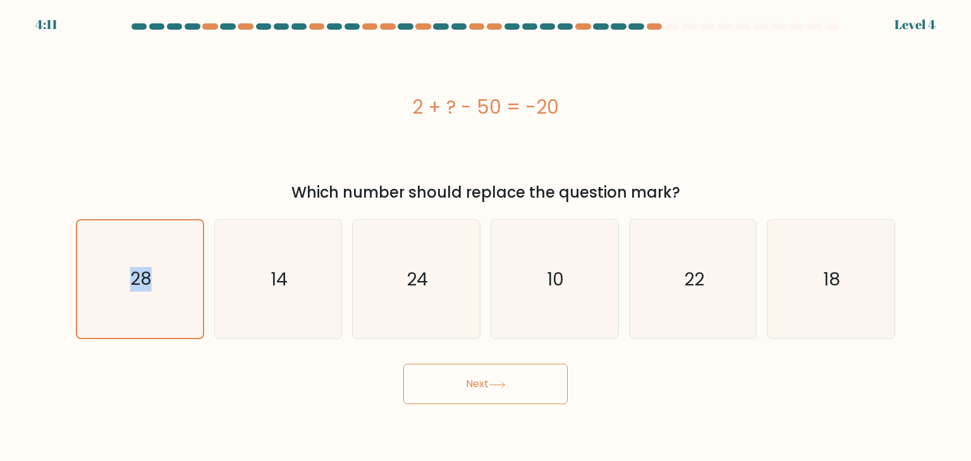
click at [503, 383] on icon at bounding box center [497, 385] width 17 height 7
click at [501, 385] on icon at bounding box center [497, 385] width 17 height 7
click at [501, 383] on icon at bounding box center [497, 385] width 17 height 7
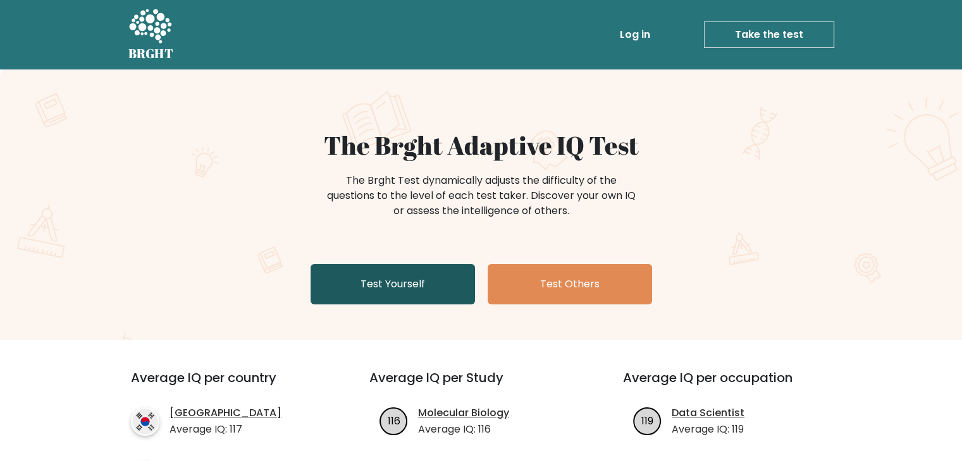
click at [405, 283] on link "Test Yourself" at bounding box center [392, 284] width 164 height 40
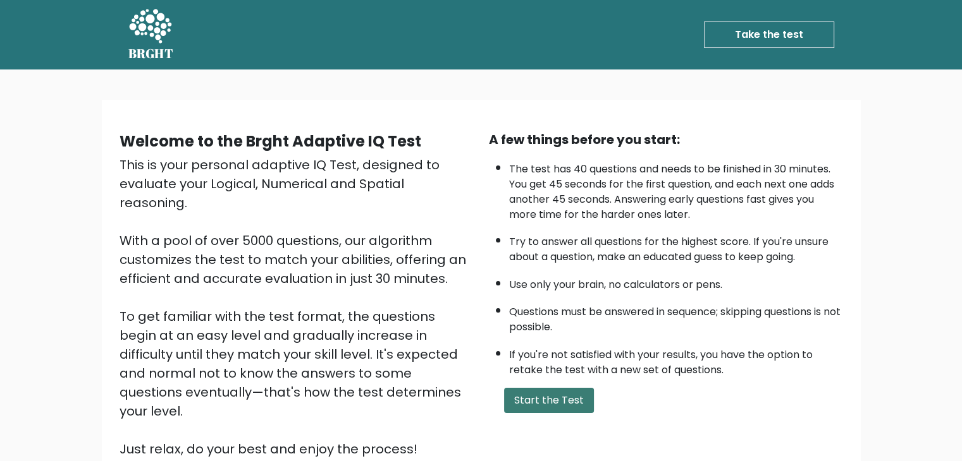
click at [536, 389] on button "Start the Test" at bounding box center [549, 400] width 90 height 25
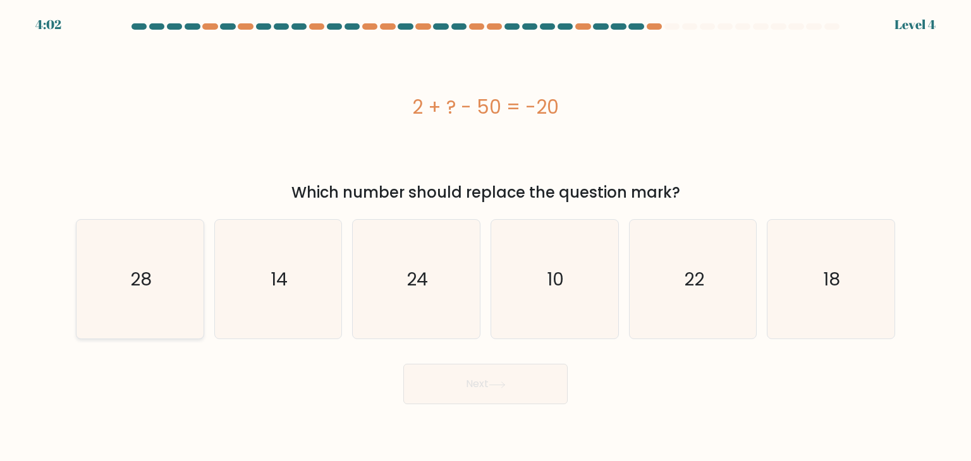
click at [161, 290] on icon "28" at bounding box center [139, 279] width 119 height 119
click at [486, 237] on input "a. 28" at bounding box center [486, 234] width 1 height 6
radio input "true"
click at [475, 388] on button "Next" at bounding box center [485, 384] width 164 height 40
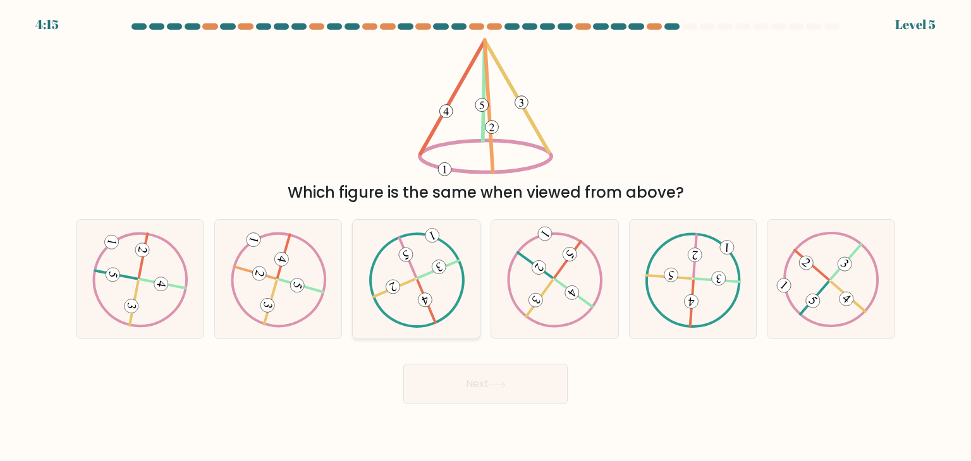
click at [397, 281] on icon at bounding box center [417, 279] width 96 height 95
click at [486, 237] on input "c." at bounding box center [486, 234] width 1 height 6
radio input "true"
click at [482, 377] on button "Next" at bounding box center [485, 384] width 164 height 40
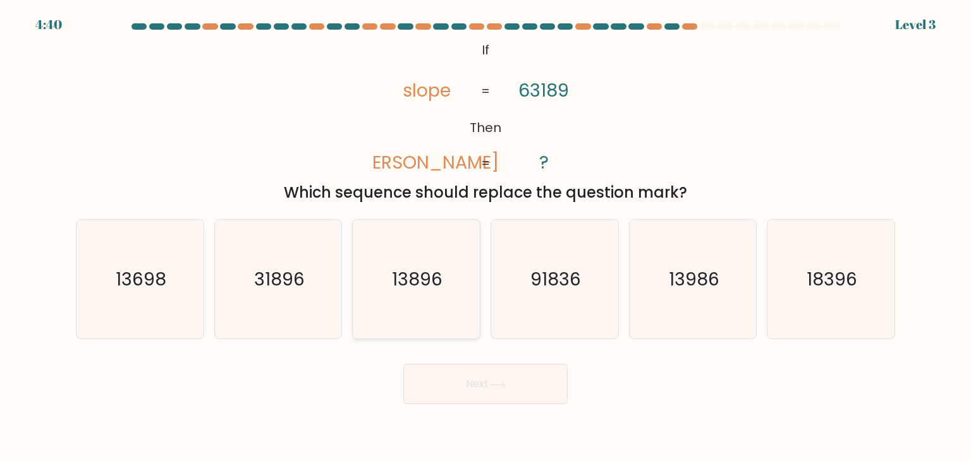
click at [425, 310] on icon "13896" at bounding box center [416, 279] width 119 height 119
click at [486, 237] on input "c. 13896" at bounding box center [486, 234] width 1 height 6
radio input "true"
click at [496, 377] on button "Next" at bounding box center [485, 384] width 164 height 40
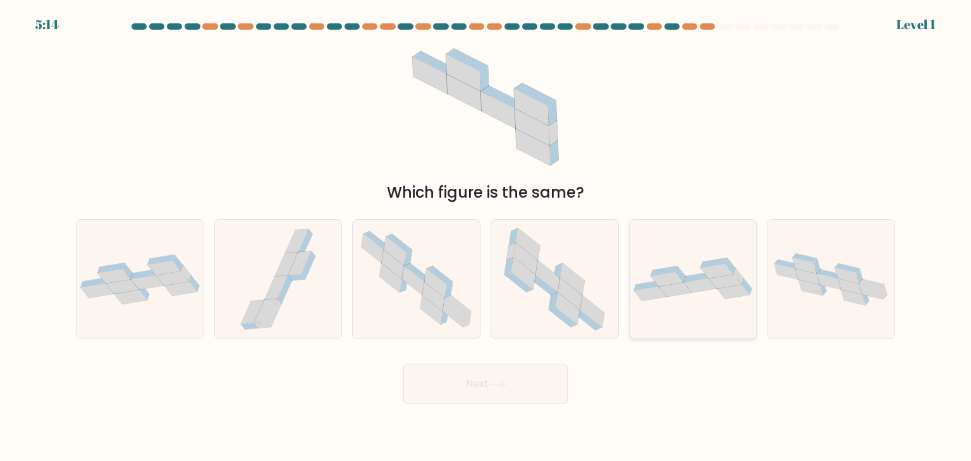
click at [729, 289] on icon at bounding box center [733, 292] width 33 height 15
click at [486, 237] on input "e." at bounding box center [486, 234] width 1 height 6
radio input "true"
click at [493, 389] on button "Next" at bounding box center [485, 384] width 164 height 40
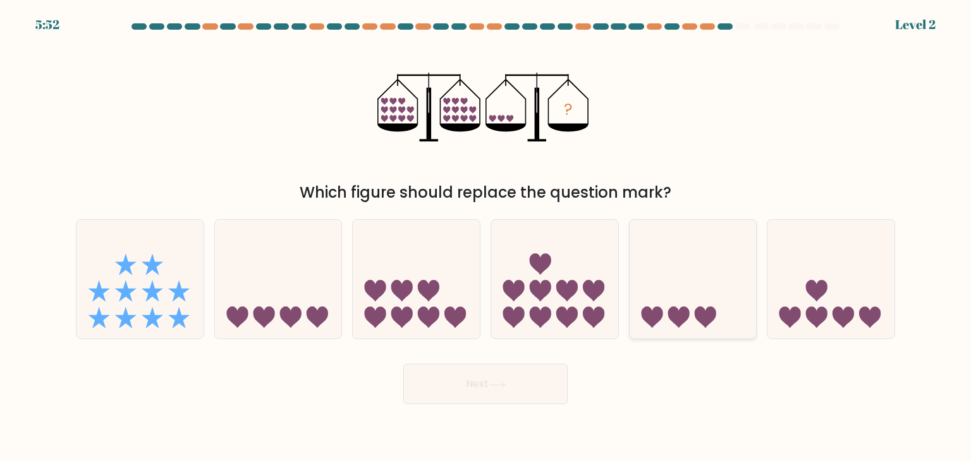
click at [691, 317] on icon at bounding box center [693, 279] width 127 height 105
click at [486, 237] on input "e." at bounding box center [486, 234] width 1 height 6
radio input "true"
click at [455, 393] on button "Next" at bounding box center [485, 384] width 164 height 40
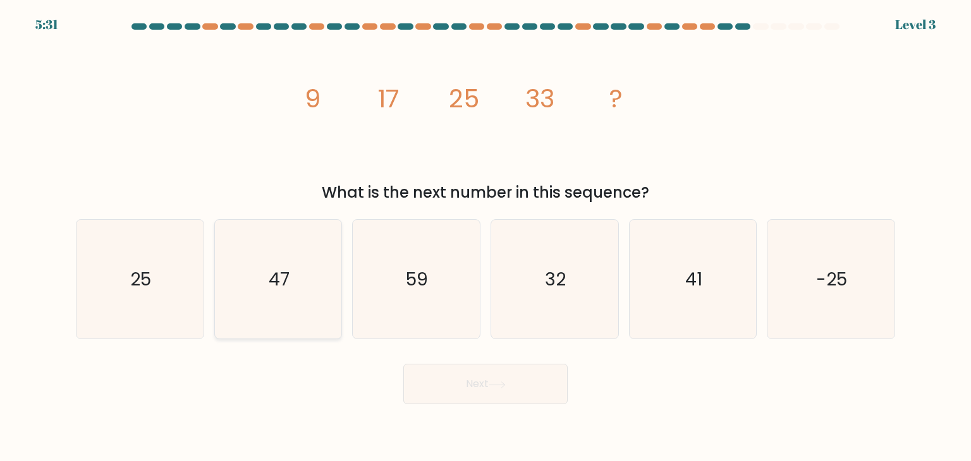
click at [296, 284] on icon "47" at bounding box center [278, 279] width 119 height 119
click at [486, 237] on input "b. 47" at bounding box center [486, 234] width 1 height 6
radio input "true"
click at [487, 377] on button "Next" at bounding box center [485, 384] width 164 height 40
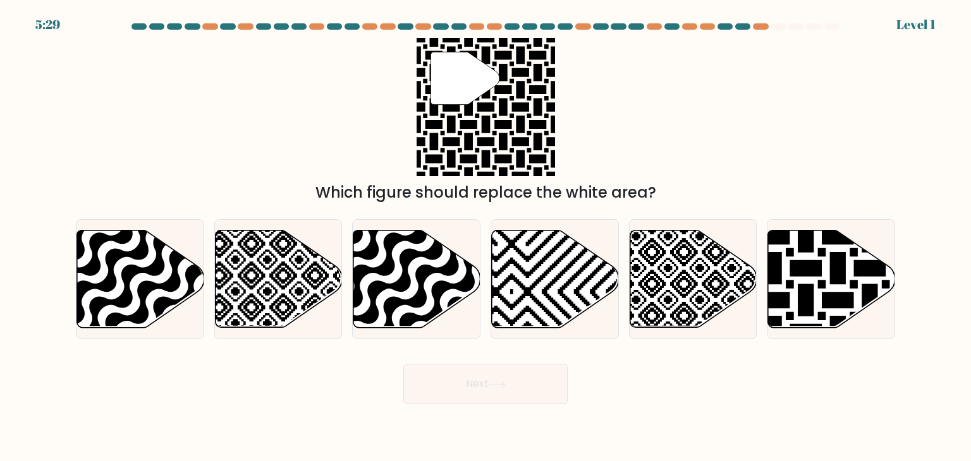
click at [531, 396] on button "Next" at bounding box center [485, 384] width 164 height 40
click at [842, 271] on icon at bounding box center [870, 332] width 256 height 256
click at [486, 237] on input "f." at bounding box center [486, 234] width 1 height 6
radio input "true"
click at [508, 380] on button "Next" at bounding box center [485, 384] width 164 height 40
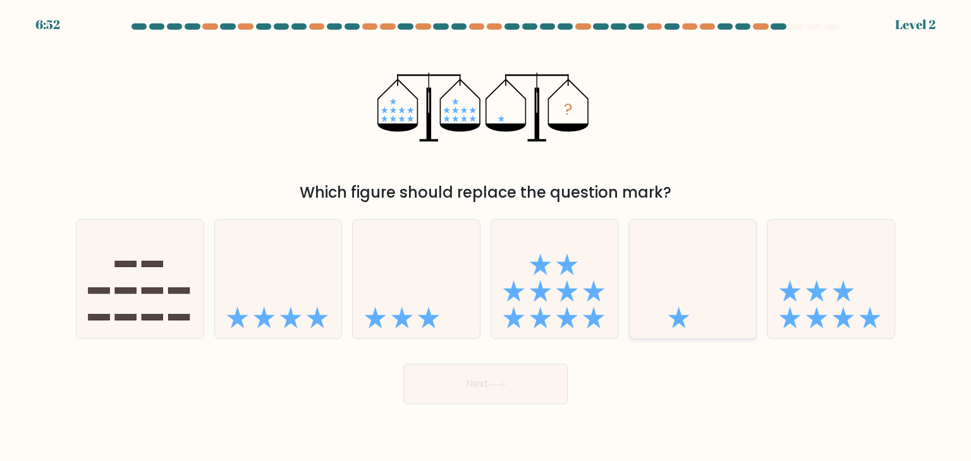
click at [668, 309] on icon at bounding box center [693, 279] width 127 height 105
click at [486, 237] on input "e." at bounding box center [486, 234] width 1 height 6
radio input "true"
click at [547, 383] on button "Next" at bounding box center [485, 384] width 164 height 40
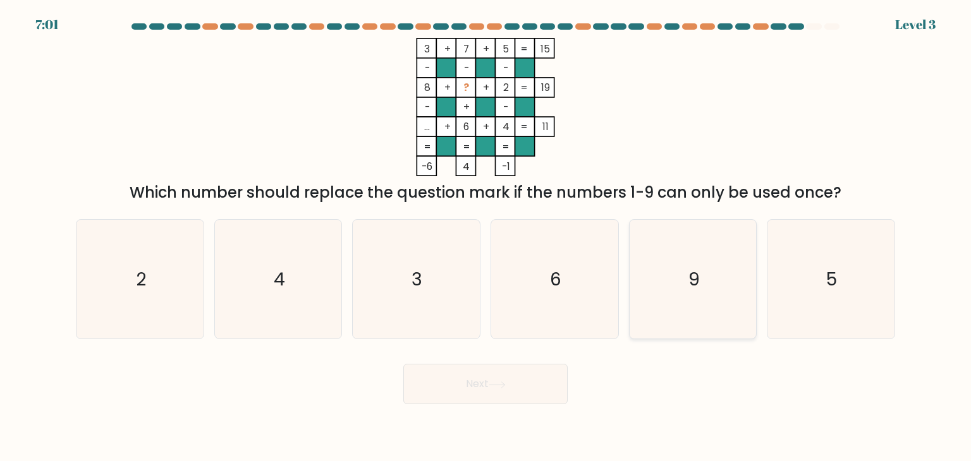
click at [690, 271] on text "9" at bounding box center [693, 279] width 11 height 25
click at [486, 237] on input "e. 9" at bounding box center [486, 234] width 1 height 6
radio input "true"
click at [503, 393] on button "Next" at bounding box center [485, 384] width 164 height 40
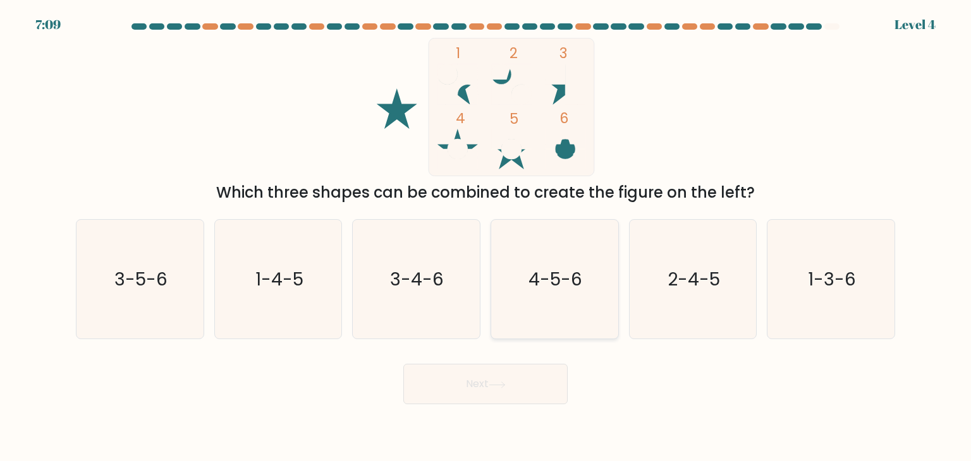
click at [549, 257] on icon "4-5-6" at bounding box center [554, 279] width 119 height 119
click at [486, 237] on input "d. 4-5-6" at bounding box center [486, 234] width 1 height 6
radio input "true"
click at [533, 396] on button "Next" at bounding box center [485, 384] width 164 height 40
click at [522, 388] on button "Next" at bounding box center [485, 384] width 164 height 40
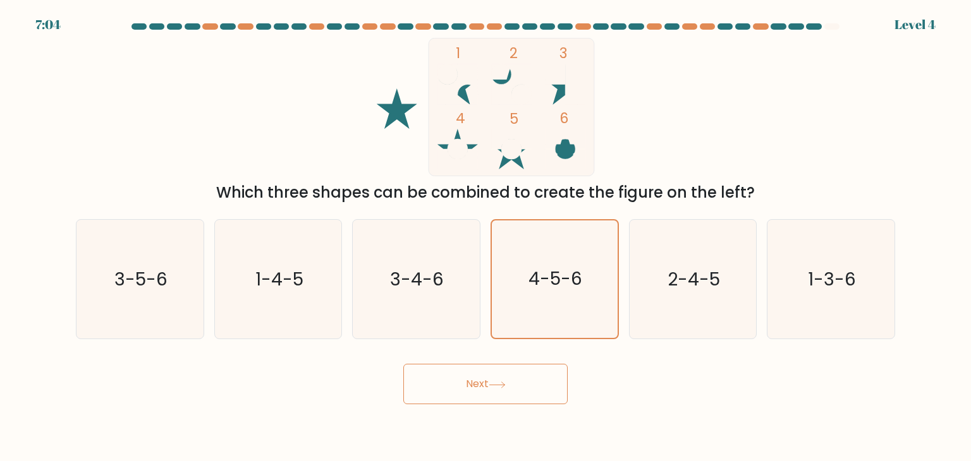
click at [522, 385] on button "Next" at bounding box center [485, 384] width 164 height 40
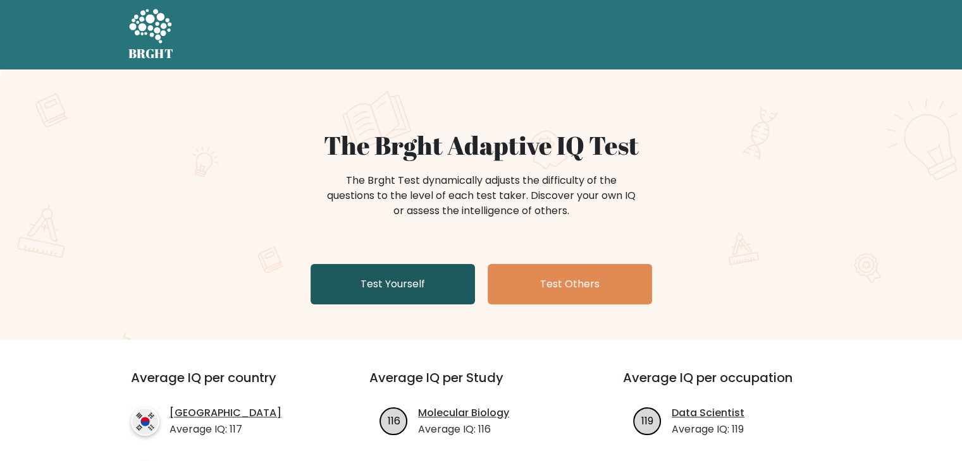
click at [424, 278] on link "Test Yourself" at bounding box center [392, 284] width 164 height 40
click at [397, 290] on link "Test Yourself" at bounding box center [392, 284] width 164 height 40
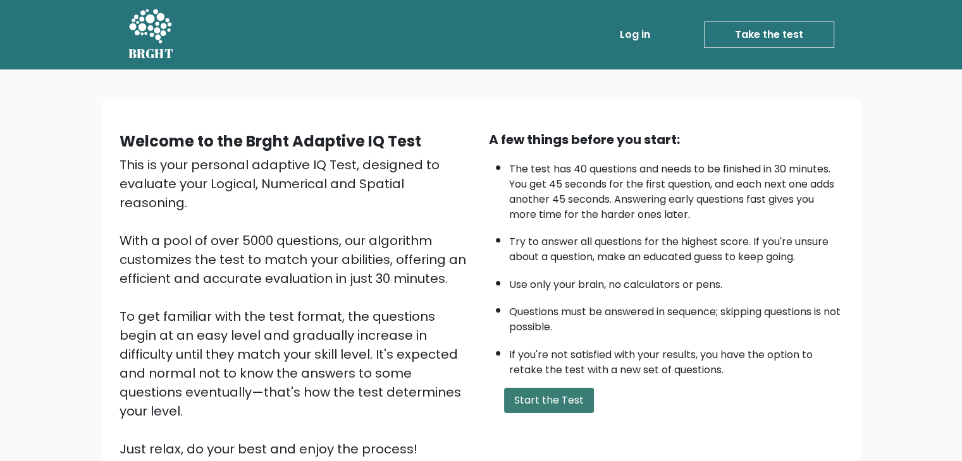
click at [541, 393] on button "Start the Test" at bounding box center [549, 400] width 90 height 25
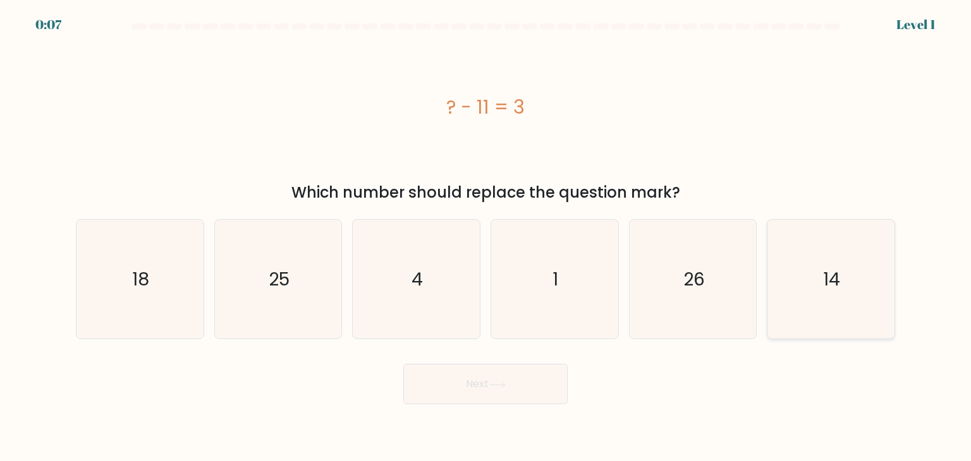
click at [817, 273] on icon "14" at bounding box center [830, 279] width 119 height 119
click at [486, 237] on input "f. 14" at bounding box center [486, 234] width 1 height 6
radio input "true"
click at [450, 388] on button "Next" at bounding box center [485, 384] width 164 height 40
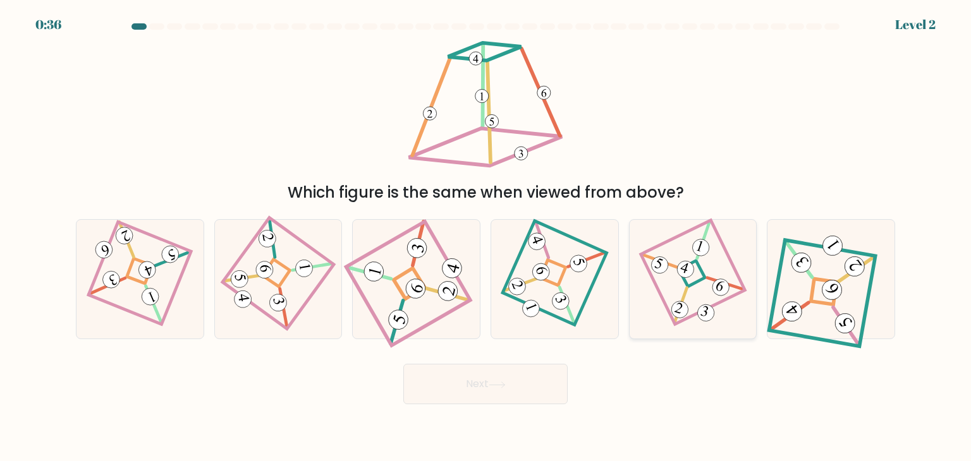
click at [688, 279] on icon at bounding box center [693, 279] width 82 height 95
click at [486, 237] on input "e." at bounding box center [486, 234] width 1 height 6
radio input "true"
click at [515, 392] on button "Next" at bounding box center [485, 384] width 164 height 40
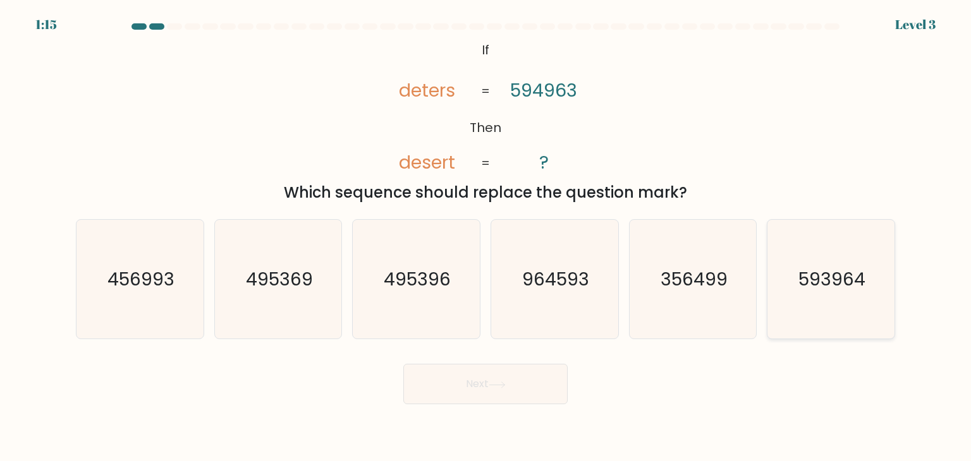
click at [807, 296] on icon "593964" at bounding box center [830, 279] width 119 height 119
click at [486, 237] on input "f. 593964" at bounding box center [486, 234] width 1 height 6
radio input "true"
click at [506, 384] on icon at bounding box center [497, 385] width 17 height 7
click at [513, 378] on button "Next" at bounding box center [485, 384] width 164 height 40
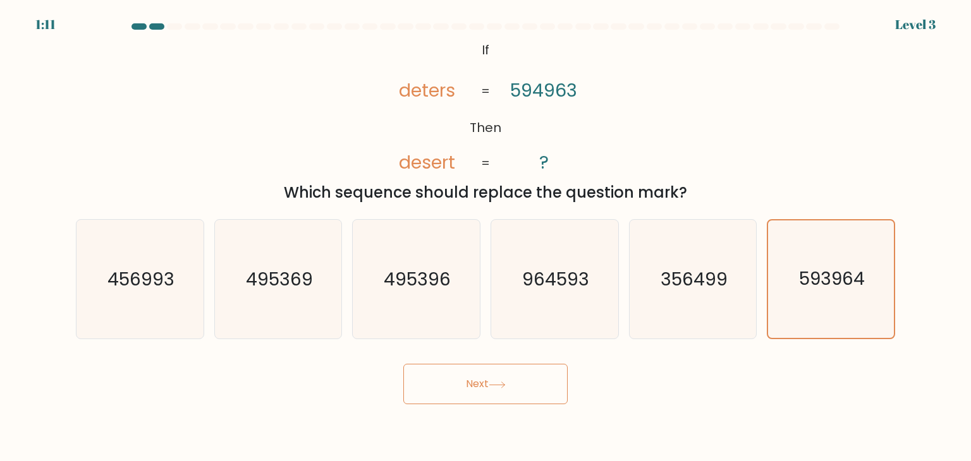
click at [513, 376] on button "Next" at bounding box center [485, 384] width 164 height 40
click at [513, 373] on button "Next" at bounding box center [485, 384] width 164 height 40
drag, startPoint x: 513, startPoint y: 370, endPoint x: 520, endPoint y: 372, distance: 6.8
click at [520, 372] on button "Next" at bounding box center [485, 384] width 164 height 40
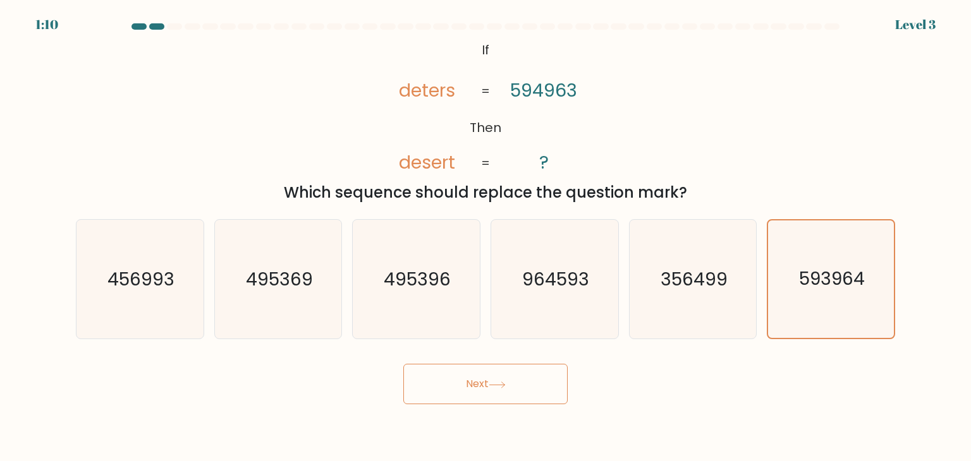
click at [525, 370] on button "Next" at bounding box center [485, 384] width 164 height 40
click at [505, 318] on icon "964593" at bounding box center [554, 279] width 119 height 119
click at [486, 237] on input "d. 964593" at bounding box center [486, 234] width 1 height 6
radio input "true"
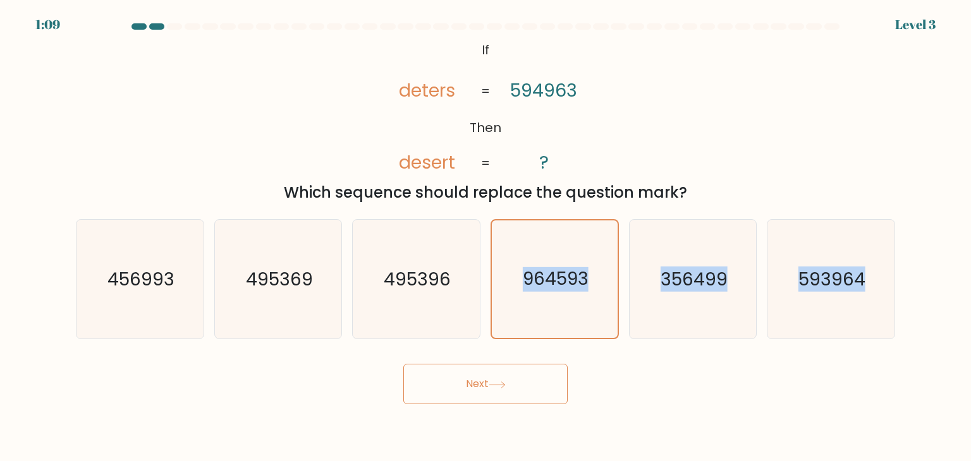
drag, startPoint x: 498, startPoint y: 351, endPoint x: 496, endPoint y: 374, distance: 22.2
click at [496, 372] on form "If ?" at bounding box center [485, 213] width 971 height 381
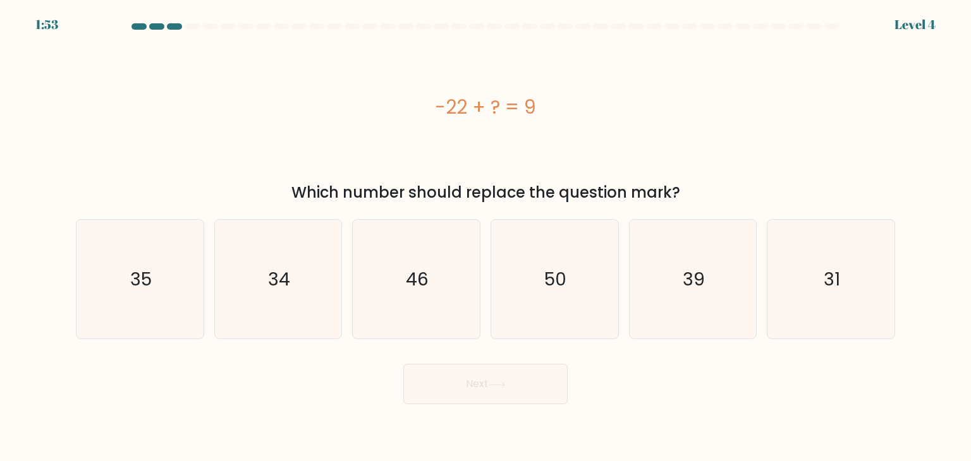
click at [910, 296] on form "a." at bounding box center [485, 213] width 971 height 381
click at [853, 271] on icon "31" at bounding box center [830, 279] width 119 height 119
click at [486, 237] on input "f. 31" at bounding box center [486, 234] width 1 height 6
radio input "true"
click at [501, 399] on button "Next" at bounding box center [485, 384] width 164 height 40
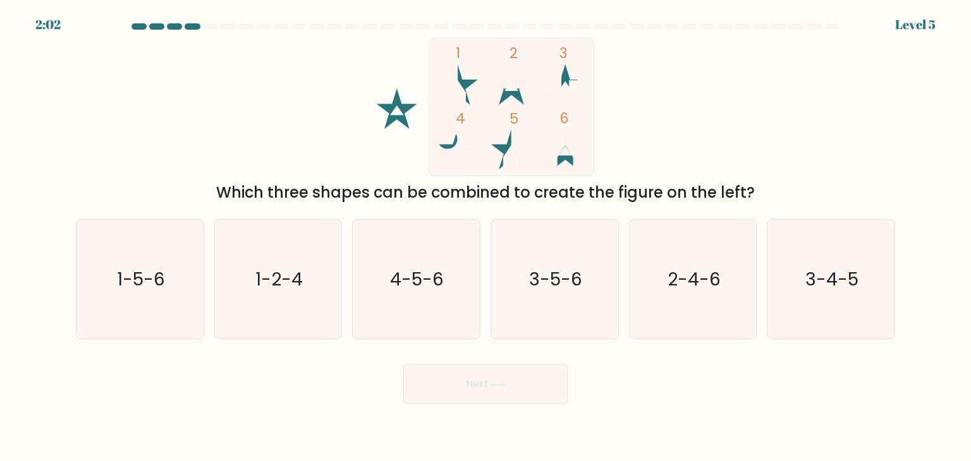
click at [499, 390] on button "Next" at bounding box center [485, 384] width 164 height 40
click at [522, 374] on button "Next" at bounding box center [485, 384] width 164 height 40
click at [522, 373] on button "Next" at bounding box center [485, 384] width 164 height 40
drag, startPoint x: 492, startPoint y: 398, endPoint x: 494, endPoint y: 390, distance: 7.8
click at [493, 393] on button "Next" at bounding box center [485, 384] width 164 height 40
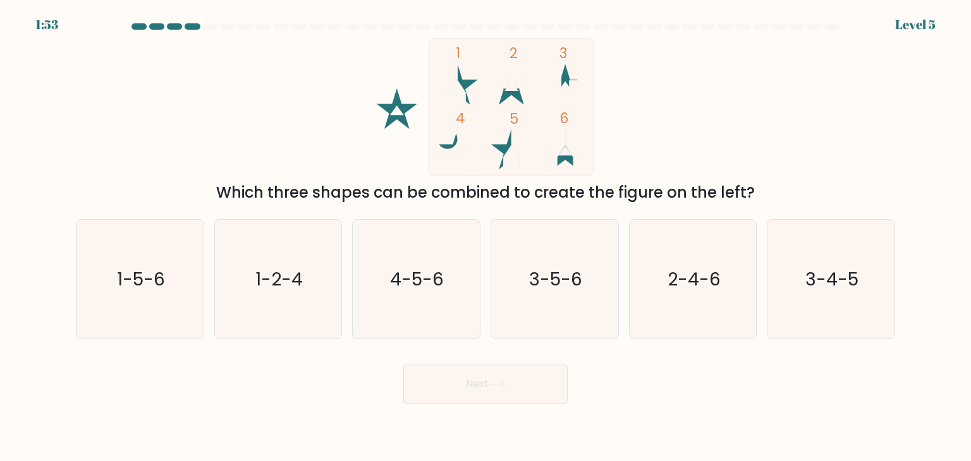
click at [495, 389] on button "Next" at bounding box center [485, 384] width 164 height 40
click at [495, 379] on button "Next" at bounding box center [485, 384] width 164 height 40
click at [496, 375] on button "Next" at bounding box center [485, 384] width 164 height 40
click at [494, 373] on button "Next" at bounding box center [485, 384] width 164 height 40
click at [491, 374] on button "Next" at bounding box center [485, 384] width 164 height 40
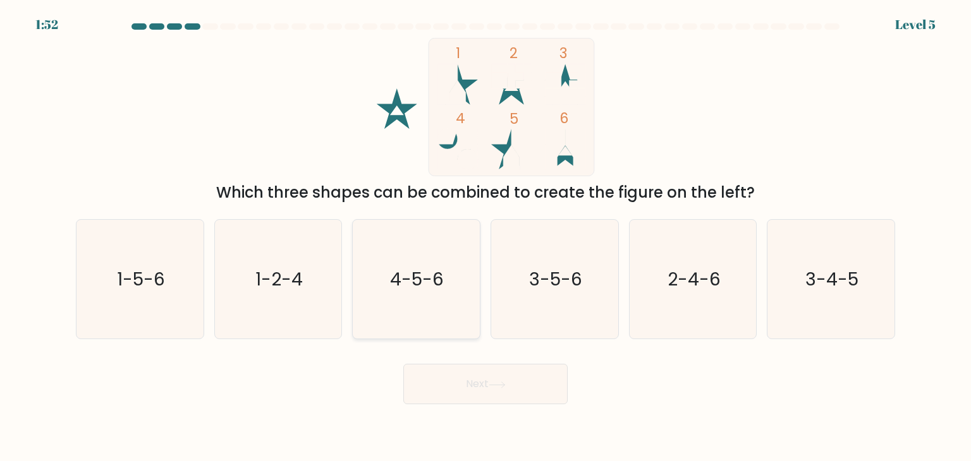
drag, startPoint x: 489, startPoint y: 370, endPoint x: 479, endPoint y: 332, distance: 39.4
click at [487, 361] on div "Next" at bounding box center [485, 380] width 834 height 50
click at [596, 279] on icon "3-5-6" at bounding box center [554, 279] width 119 height 119
click at [486, 237] on input "d. 3-5-6" at bounding box center [486, 234] width 1 height 6
radio input "true"
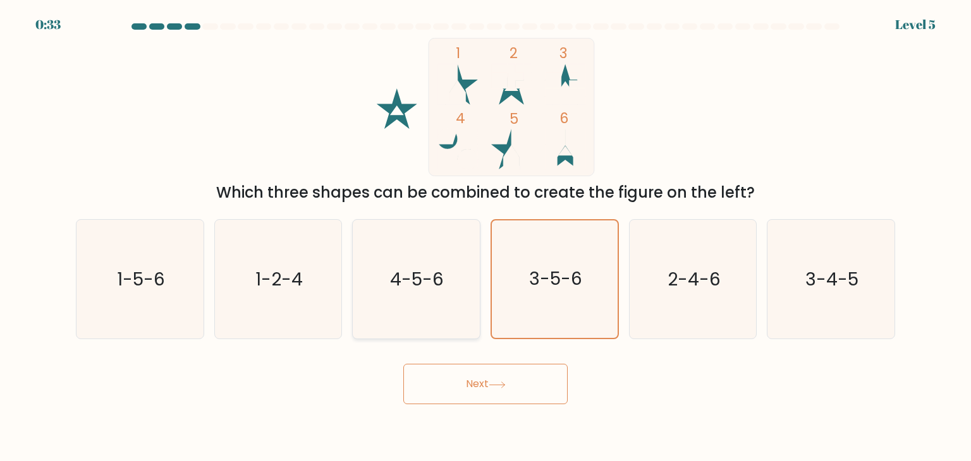
click at [402, 278] on text "4-5-6" at bounding box center [418, 279] width 54 height 25
click at [486, 237] on input "c. 4-5-6" at bounding box center [486, 234] width 1 height 6
radio input "true"
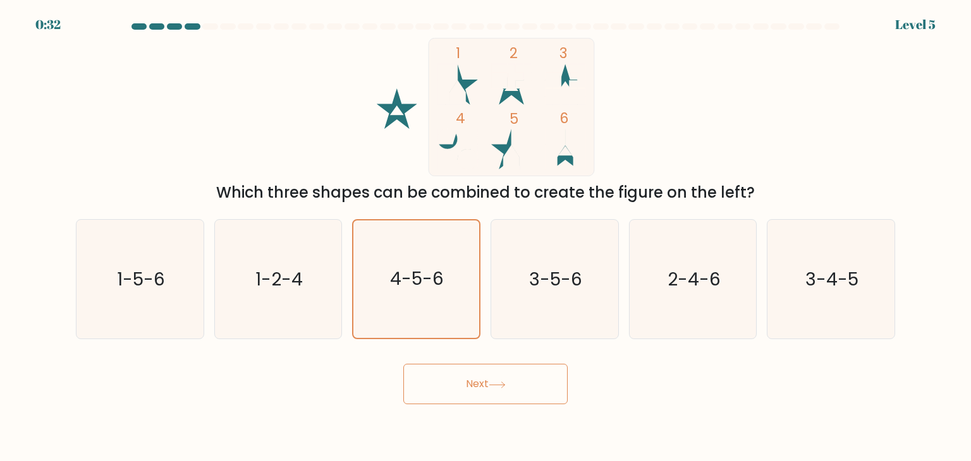
click at [506, 378] on button "Next" at bounding box center [485, 384] width 164 height 40
click at [509, 387] on button "Next" at bounding box center [485, 384] width 164 height 40
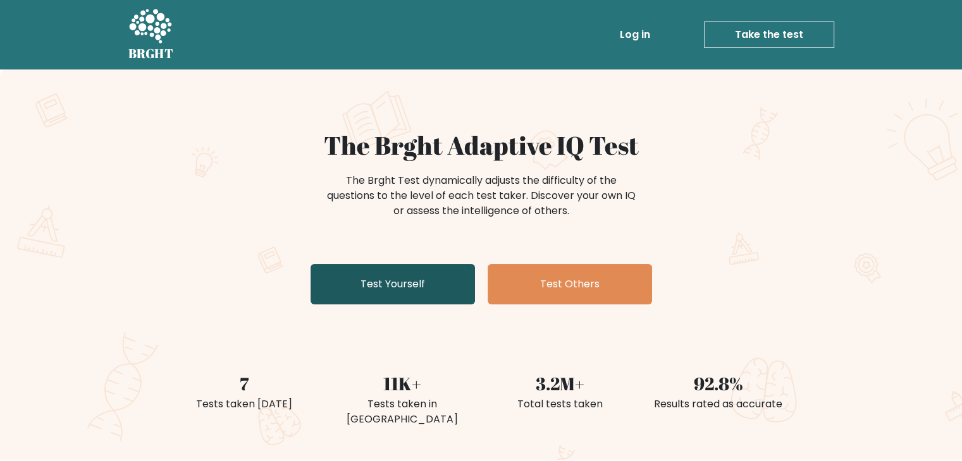
click at [405, 269] on link "Test Yourself" at bounding box center [392, 284] width 164 height 40
click at [419, 291] on link "Test Yourself" at bounding box center [392, 284] width 164 height 40
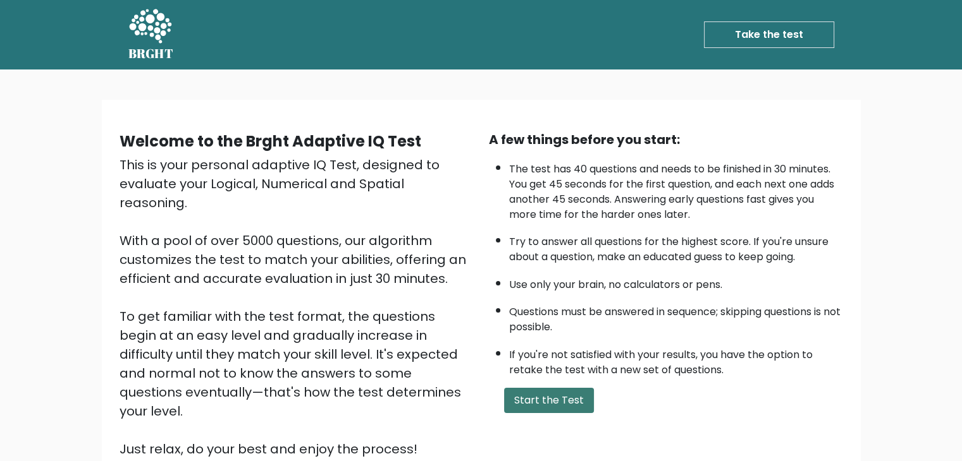
click at [561, 397] on button "Start the Test" at bounding box center [549, 400] width 90 height 25
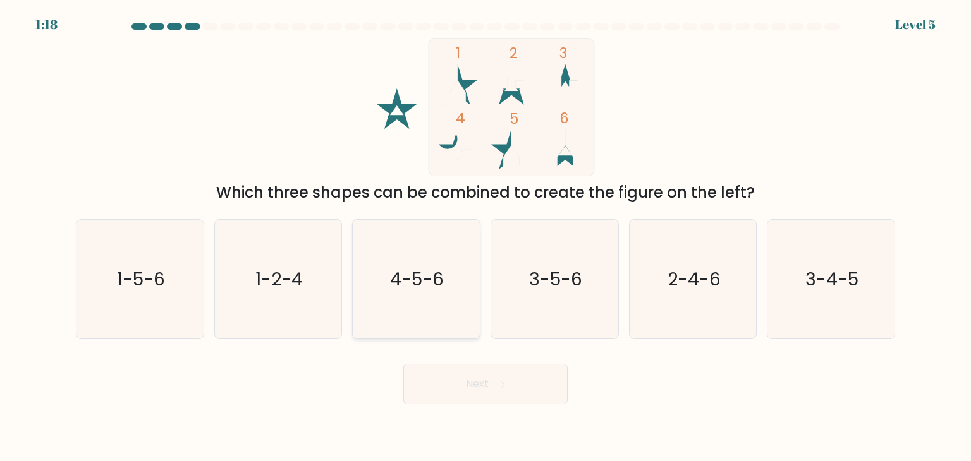
click at [435, 279] on text "4-5-6" at bounding box center [418, 279] width 54 height 25
click at [486, 237] on input "c. 4-5-6" at bounding box center [486, 234] width 1 height 6
radio input "true"
click at [483, 393] on button "Next" at bounding box center [485, 384] width 164 height 40
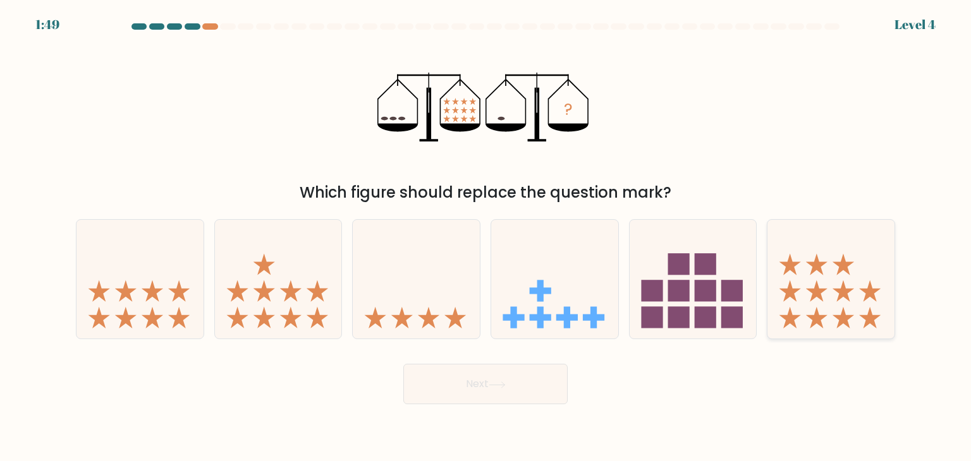
click at [837, 296] on icon at bounding box center [830, 279] width 127 height 105
click at [486, 237] on input "f." at bounding box center [486, 234] width 1 height 6
radio input "true"
click at [456, 382] on button "Next" at bounding box center [485, 384] width 164 height 40
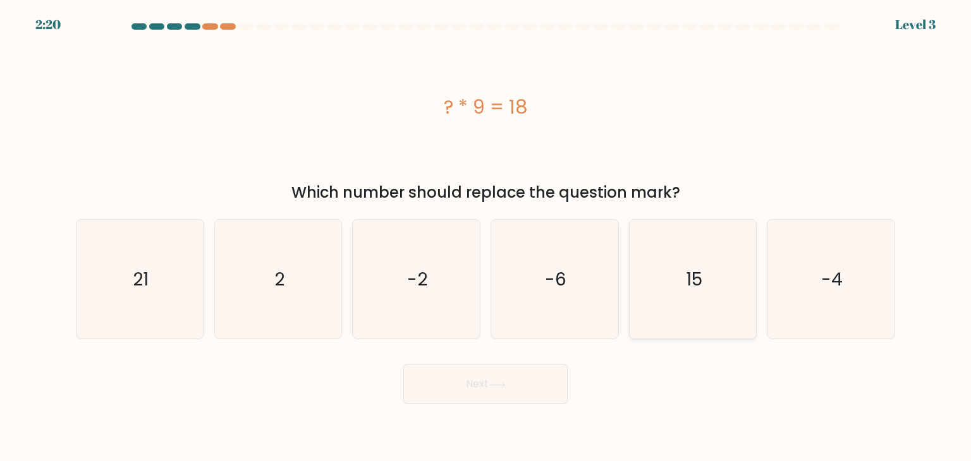
click at [735, 284] on icon "15" at bounding box center [692, 279] width 119 height 119
click at [486, 237] on input "e. 15" at bounding box center [486, 234] width 1 height 6
radio input "true"
click at [512, 377] on button "Next" at bounding box center [485, 384] width 164 height 40
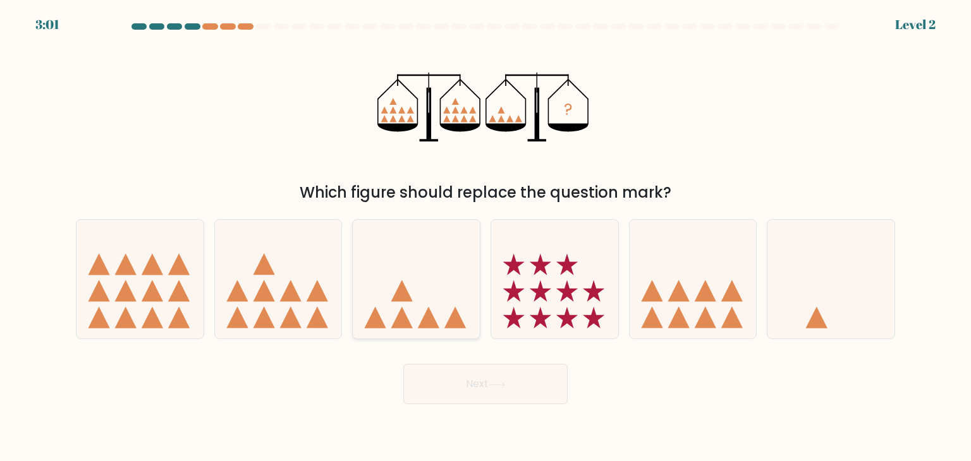
click at [406, 269] on icon at bounding box center [416, 279] width 127 height 105
click at [486, 237] on input "c." at bounding box center [486, 234] width 1 height 6
radio input "true"
click at [513, 393] on button "Next" at bounding box center [485, 384] width 164 height 40
click at [501, 389] on button "Next" at bounding box center [485, 384] width 164 height 40
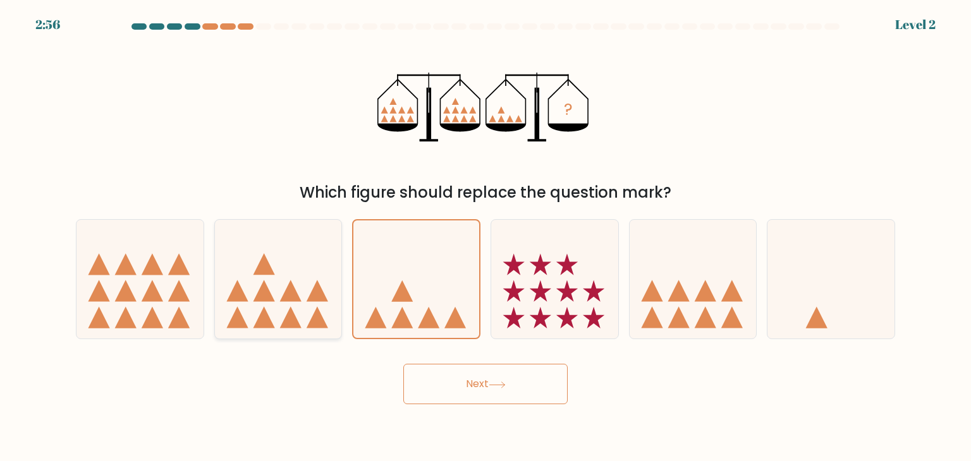
click at [292, 263] on icon at bounding box center [278, 279] width 127 height 105
click at [486, 237] on input "b." at bounding box center [486, 234] width 1 height 6
radio input "true"
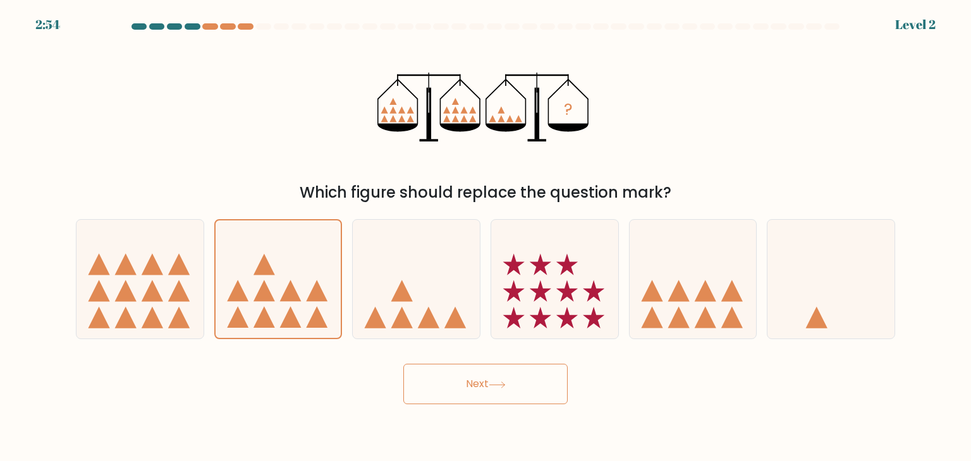
click at [474, 370] on button "Next" at bounding box center [485, 384] width 164 height 40
click at [473, 370] on button "Next" at bounding box center [485, 384] width 164 height 40
click at [326, 268] on icon at bounding box center [279, 280] width 126 height 104
click at [486, 237] on input "b." at bounding box center [486, 234] width 1 height 6
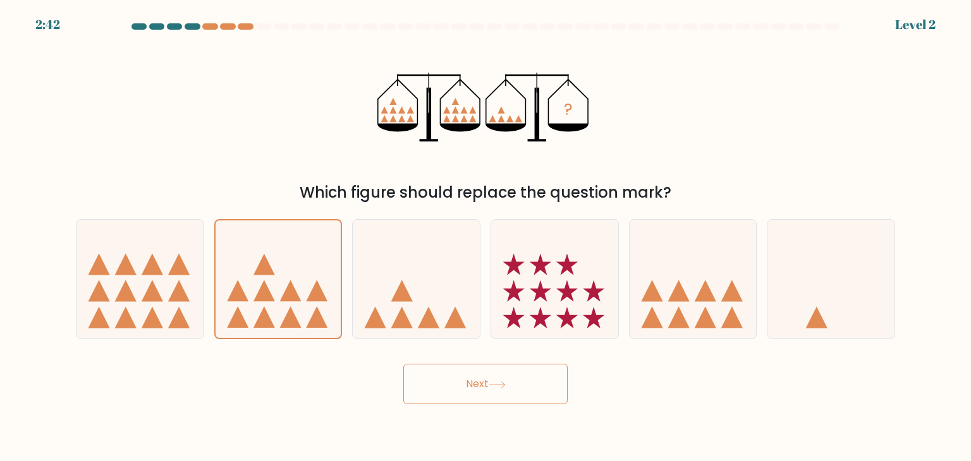
click at [493, 372] on button "Next" at bounding box center [485, 384] width 164 height 40
click at [491, 373] on button "Next" at bounding box center [485, 384] width 164 height 40
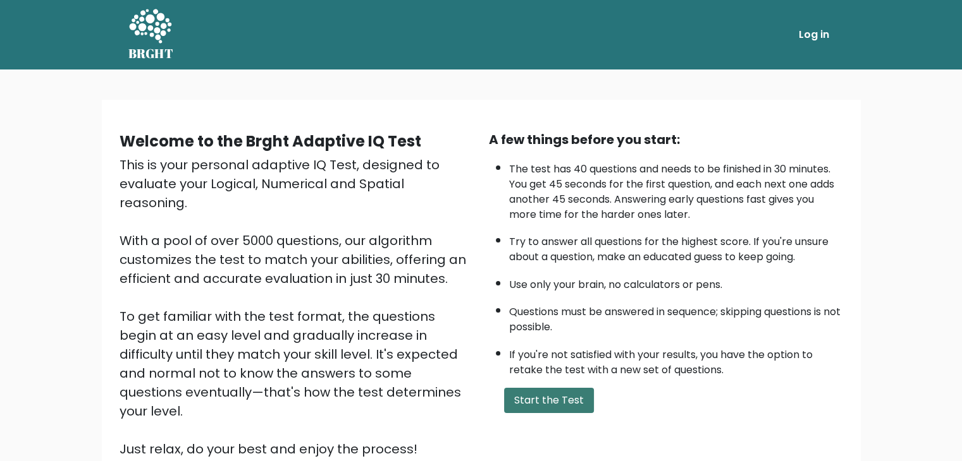
click at [539, 398] on button "Start the Test" at bounding box center [549, 400] width 90 height 25
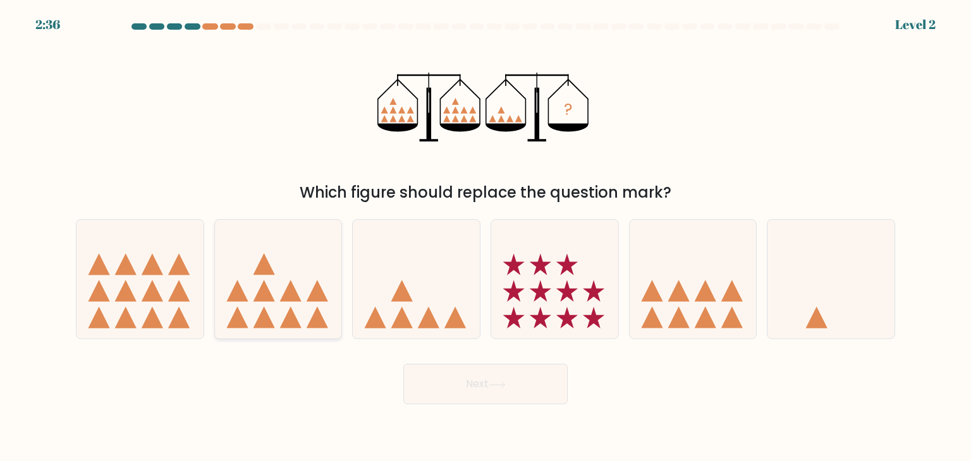
click at [306, 280] on icon at bounding box center [278, 279] width 127 height 105
click at [486, 237] on input "b." at bounding box center [486, 234] width 1 height 6
radio input "true"
click at [546, 375] on button "Next" at bounding box center [485, 384] width 164 height 40
click at [463, 379] on button "Next" at bounding box center [485, 384] width 164 height 40
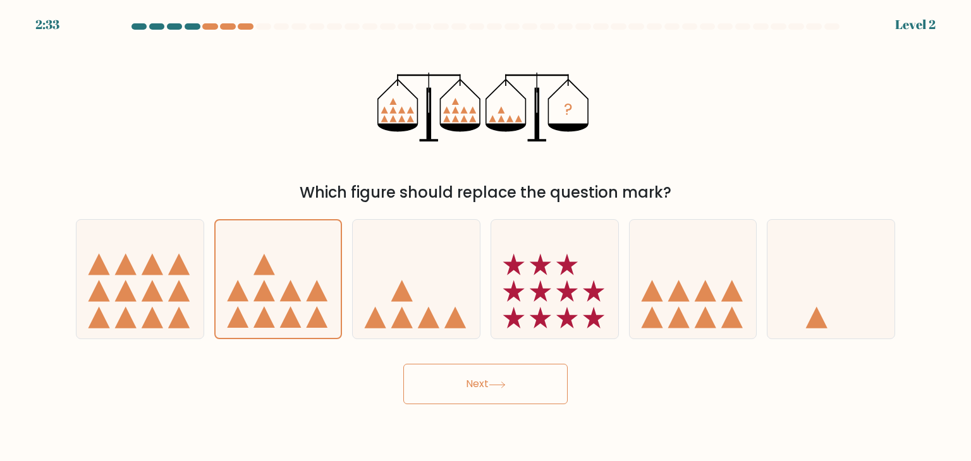
click at [464, 378] on button "Next" at bounding box center [485, 384] width 164 height 40
drag, startPoint x: 464, startPoint y: 378, endPoint x: 503, endPoint y: 274, distance: 111.4
click at [470, 366] on button "Next" at bounding box center [485, 384] width 164 height 40
click at [525, 382] on button "Next" at bounding box center [485, 384] width 164 height 40
click at [524, 382] on button "Next" at bounding box center [485, 384] width 164 height 40
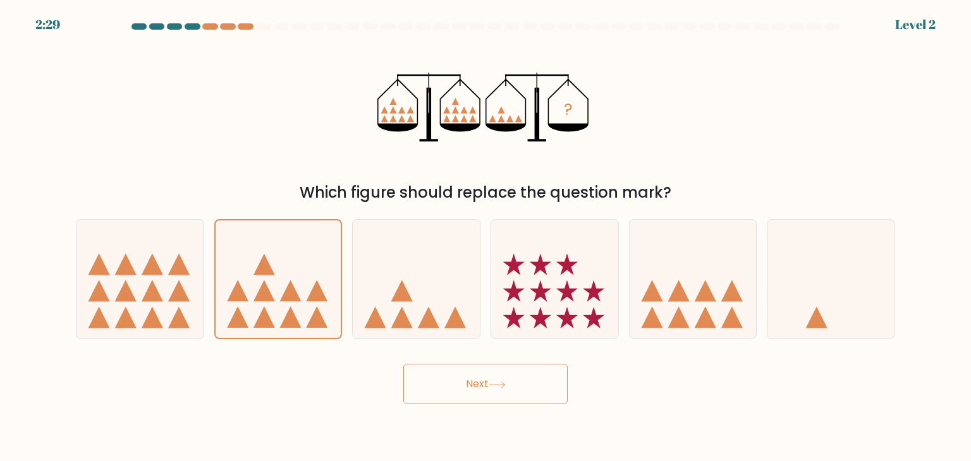
click at [524, 382] on button "Next" at bounding box center [485, 384] width 164 height 40
drag, startPoint x: 524, startPoint y: 384, endPoint x: 522, endPoint y: 376, distance: 7.8
click at [523, 379] on button "Next" at bounding box center [485, 384] width 164 height 40
click at [522, 375] on button "Next" at bounding box center [485, 384] width 164 height 40
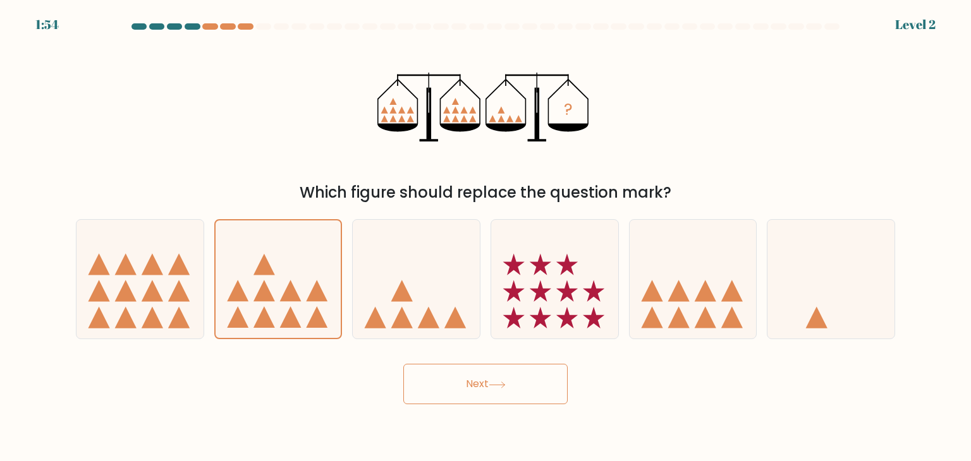
drag, startPoint x: 200, startPoint y: 305, endPoint x: 210, endPoint y: 301, distance: 10.2
click at [207, 302] on div "a." at bounding box center [140, 279] width 138 height 120
click at [261, 284] on icon at bounding box center [279, 280] width 126 height 104
click at [486, 237] on input "b." at bounding box center [486, 234] width 1 height 6
click at [161, 272] on icon at bounding box center [152, 264] width 21 height 21
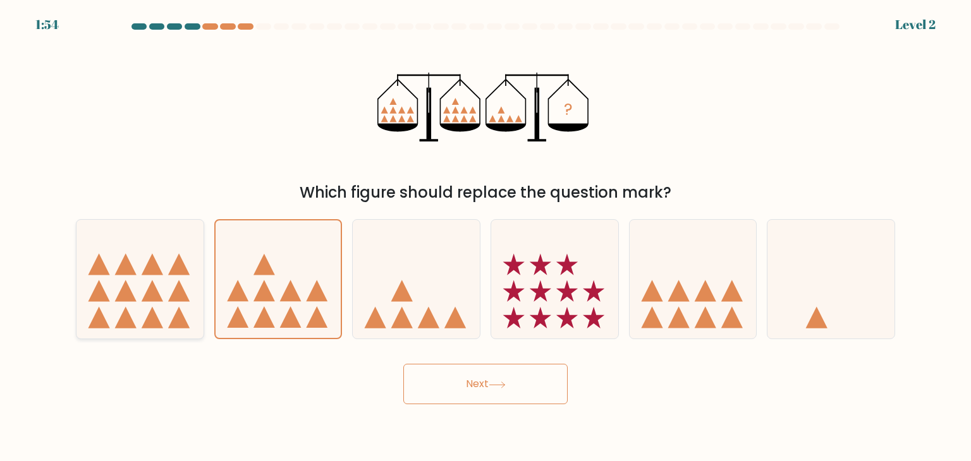
click at [486, 237] on input "a." at bounding box center [486, 234] width 1 height 6
radio input "true"
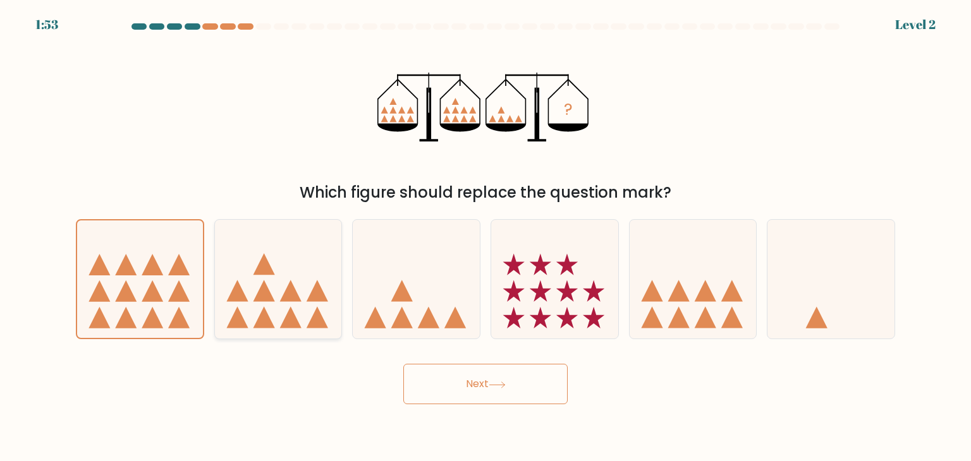
click at [239, 283] on icon at bounding box center [278, 279] width 127 height 105
click at [486, 237] on input "b." at bounding box center [486, 234] width 1 height 6
radio input "true"
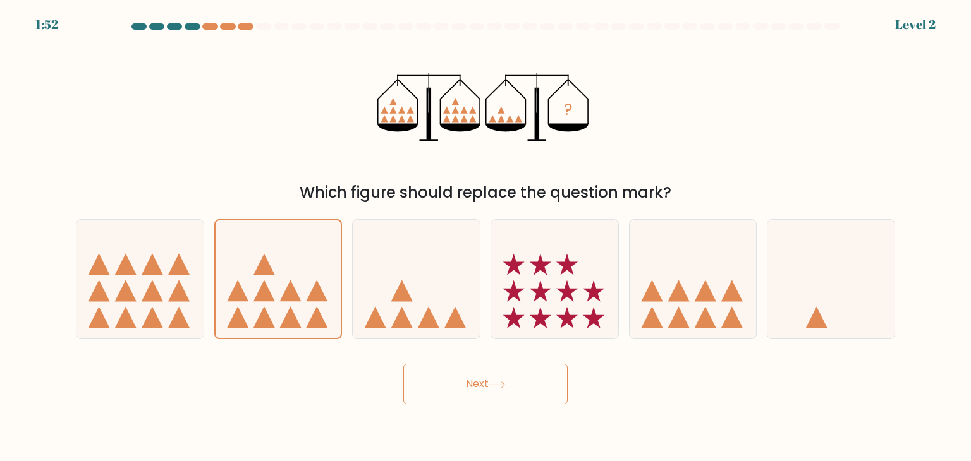
click at [463, 384] on button "Next" at bounding box center [485, 384] width 164 height 40
click at [463, 382] on button "Next" at bounding box center [485, 384] width 164 height 40
click at [403, 364] on button "Next" at bounding box center [485, 384] width 164 height 40
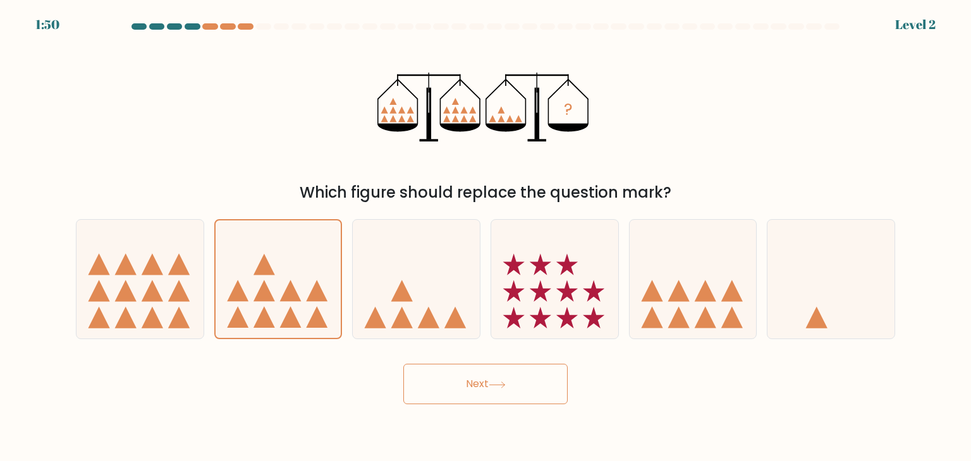
drag, startPoint x: 480, startPoint y: 377, endPoint x: 475, endPoint y: 395, distance: 18.4
click at [477, 395] on button "Next" at bounding box center [485, 384] width 164 height 40
click at [469, 396] on button "Next" at bounding box center [485, 384] width 164 height 40
click at [468, 396] on button "Next" at bounding box center [485, 384] width 164 height 40
click at [467, 396] on button "Next" at bounding box center [485, 384] width 164 height 40
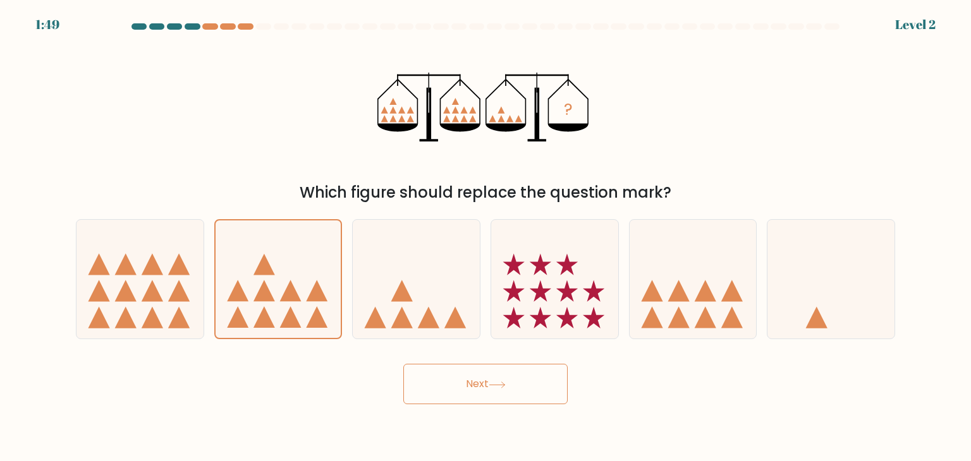
click at [460, 394] on button "Next" at bounding box center [485, 384] width 164 height 40
click at [437, 369] on button "Next" at bounding box center [485, 384] width 164 height 40
